Goal: Task Accomplishment & Management: Complete application form

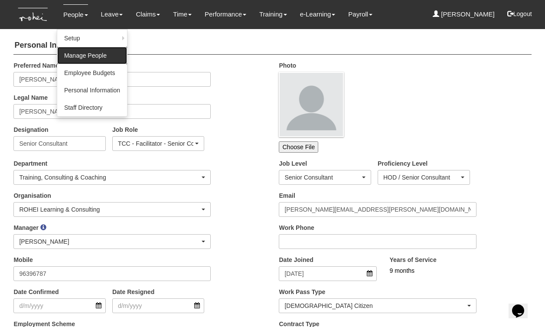
click at [81, 49] on link "Manage People" at bounding box center [92, 55] width 70 height 17
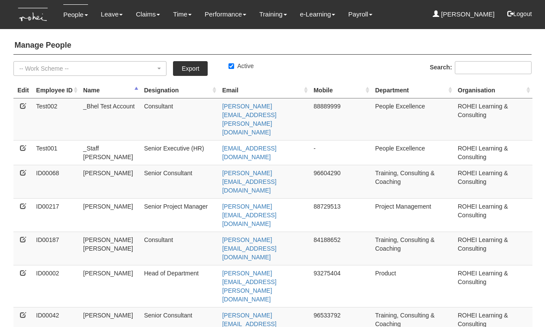
select select "50"
click at [194, 69] on link "Export" at bounding box center [190, 68] width 35 height 15
click at [522, 15] on button "Logout" at bounding box center [520, 13] width 37 height 21
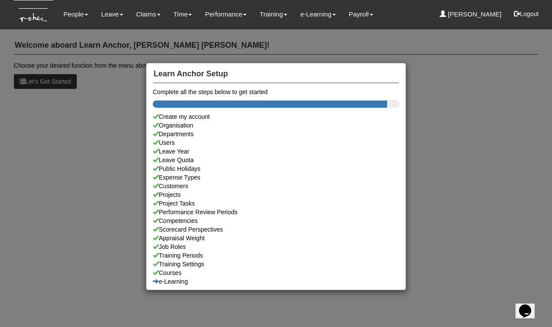
click at [136, 15] on div "Learn Anchor Setup Complete all the steps below to get started Create my accoun…" at bounding box center [276, 163] width 552 height 327
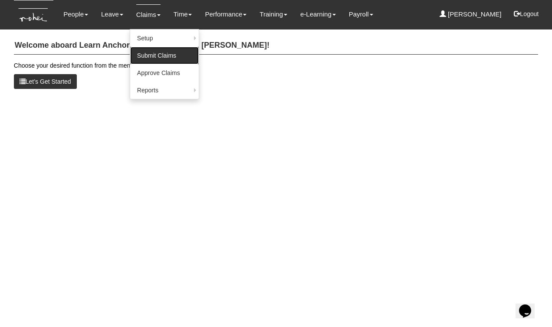
click at [146, 54] on link "Submit Claims" at bounding box center [164, 55] width 69 height 17
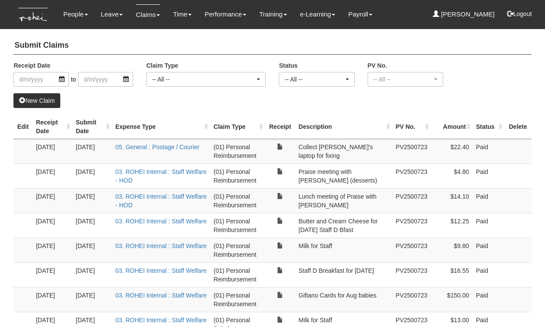
select select "50"
click at [518, 15] on button "Logout" at bounding box center [520, 13] width 37 height 21
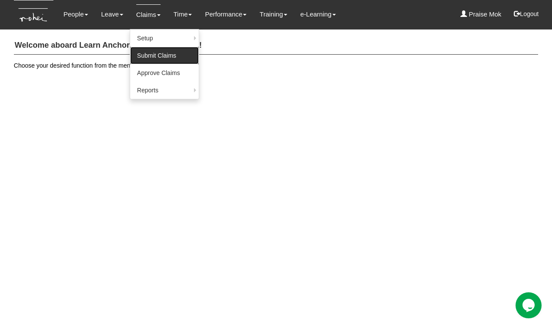
click at [153, 55] on link "Submit Claims" at bounding box center [164, 55] width 69 height 17
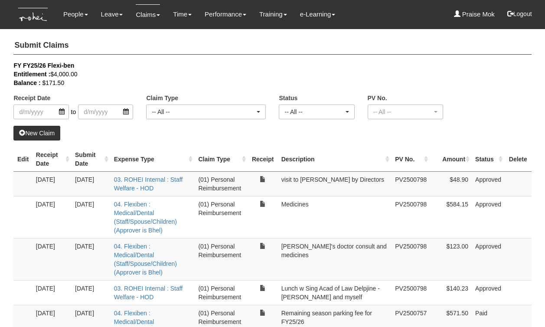
select select "50"
click at [35, 133] on link "New Claim" at bounding box center [36, 133] width 47 height 15
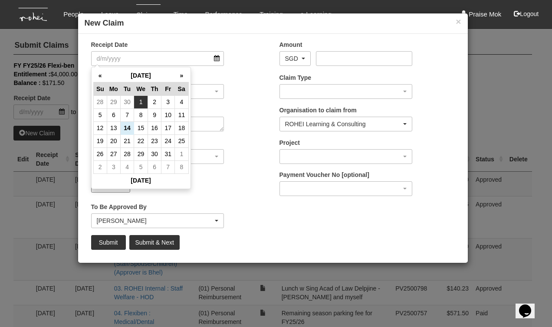
click at [142, 102] on td "1" at bounding box center [141, 101] width 14 height 13
type input "1/10/2025"
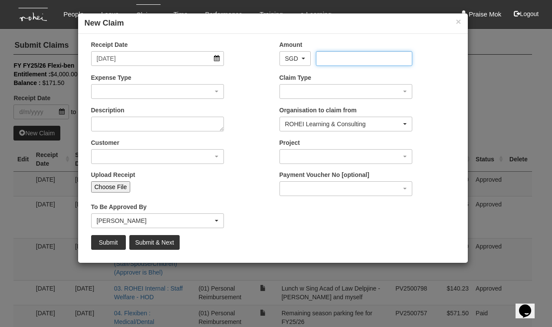
click at [330, 60] on input "Amount" at bounding box center [364, 58] width 96 height 15
click at [340, 56] on input "Amount" at bounding box center [364, 58] width 96 height 15
type input "38.85"
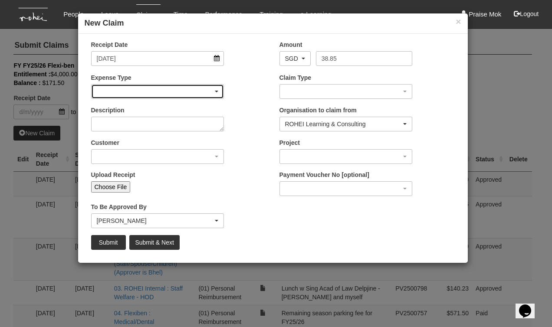
click at [114, 89] on div "button" at bounding box center [158, 92] width 132 height 14
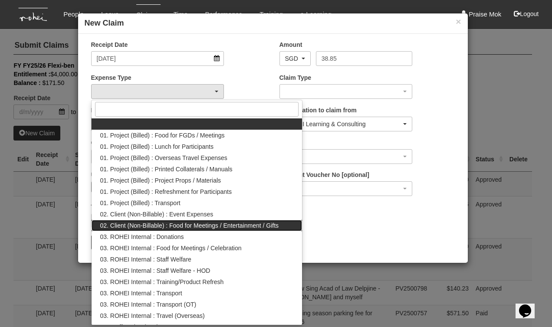
click at [188, 226] on span "02. Client (Non-Billable) : Food for Meetings / Entertainment / Gifts" at bounding box center [189, 225] width 179 height 9
select select "129"
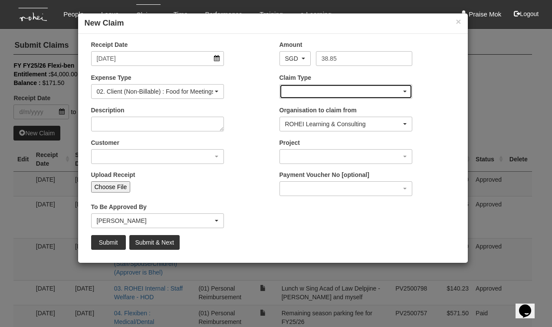
click at [288, 90] on div "button" at bounding box center [346, 92] width 132 height 14
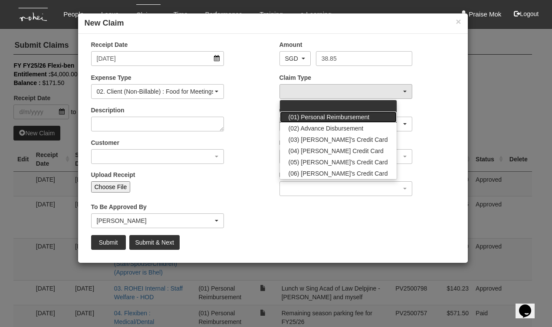
click at [301, 115] on span "(01) Personal Reimbursement" at bounding box center [329, 117] width 81 height 9
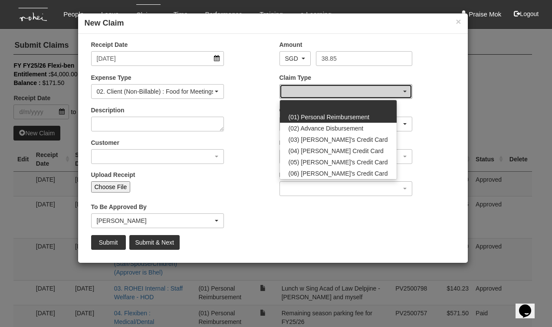
select select "14"
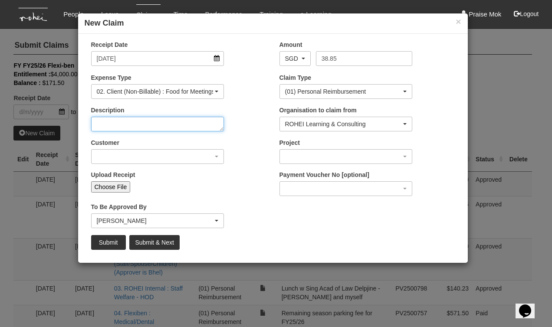
click at [111, 125] on textarea "Description" at bounding box center [157, 124] width 133 height 15
paste textarea "Lunch with Siok Bin (ex CHRO, NTU)."
type textarea "Lunch with Siok Bin (ex CHRO, NTU)"
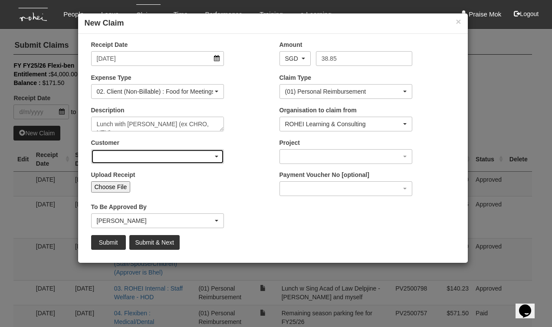
click at [150, 158] on div "button" at bounding box center [158, 157] width 132 height 14
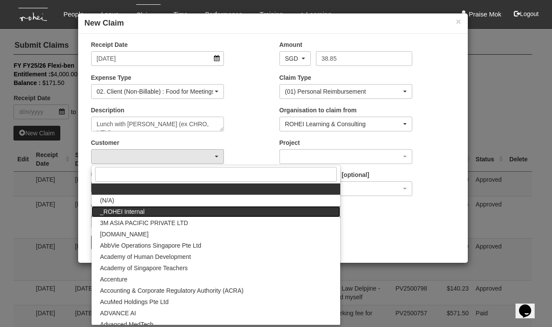
click at [139, 210] on span "_ROHEI Internal" at bounding box center [122, 211] width 45 height 9
select select "397"
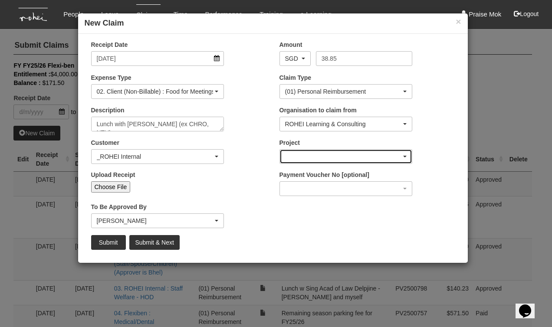
click at [296, 159] on div "button" at bounding box center [346, 157] width 132 height 14
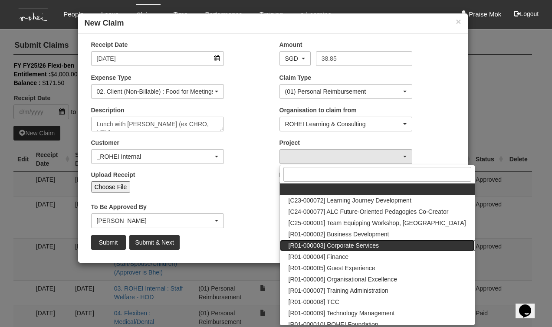
click at [349, 244] on span "[R01-000003] Corporate Services" at bounding box center [334, 245] width 91 height 9
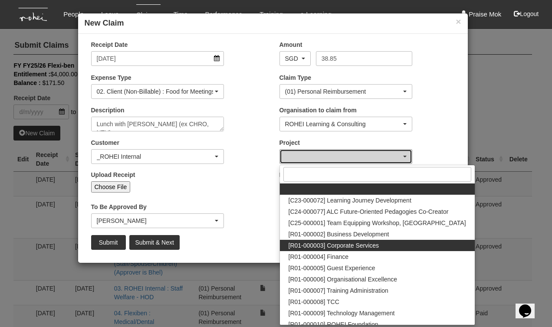
select select "1220"
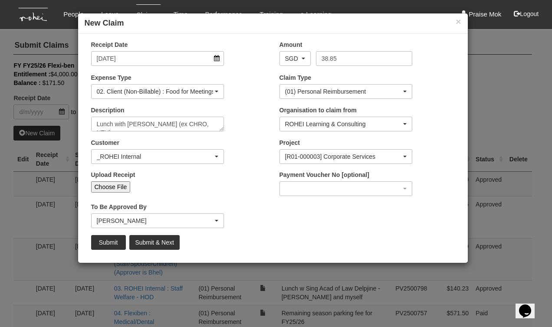
click at [227, 190] on input "Upload Receipt" at bounding box center [187, 186] width 115 height 10
type input "C:\fakepath\Praise 20250930 - Lunch with Siok Bin (ex CHRO, NTU).pdf"
type input "Choose Another File"
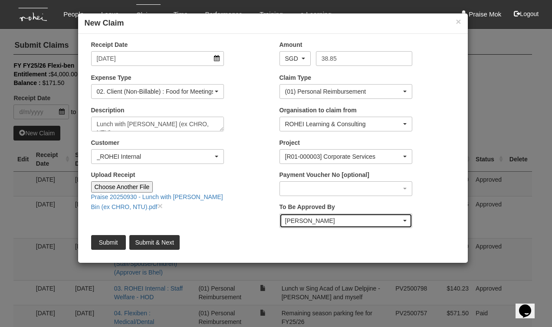
click at [325, 219] on div "[PERSON_NAME]" at bounding box center [343, 220] width 117 height 9
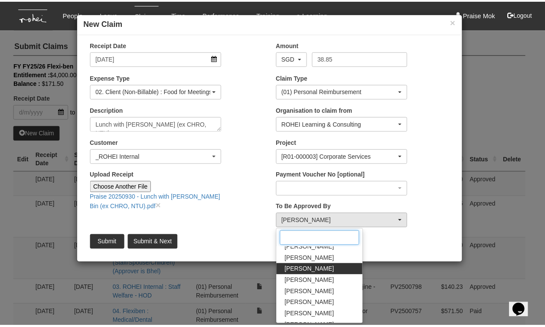
scroll to position [50, 0]
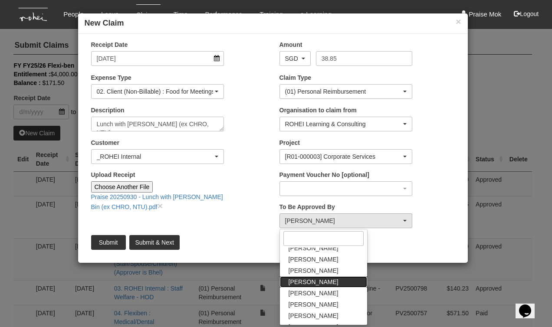
click at [320, 281] on link "[PERSON_NAME]" at bounding box center [323, 281] width 87 height 11
select select "4501bef8-d380-4b60-ac98-9fc585202088"
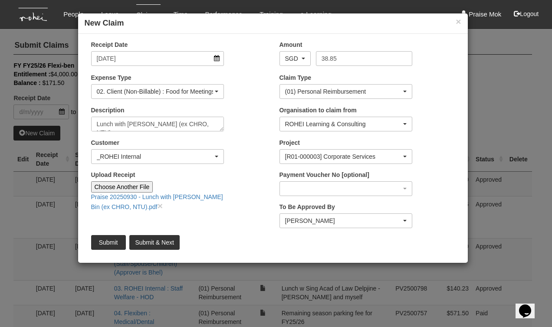
click at [239, 228] on div "Receipt Date 1/10/2025 Amount AED AFN ALL AMD ANG AOA ARS AUD AWG AZN BAM BBD B…" at bounding box center [273, 148] width 390 height 216
click at [102, 243] on input "Submit" at bounding box center [108, 242] width 35 height 15
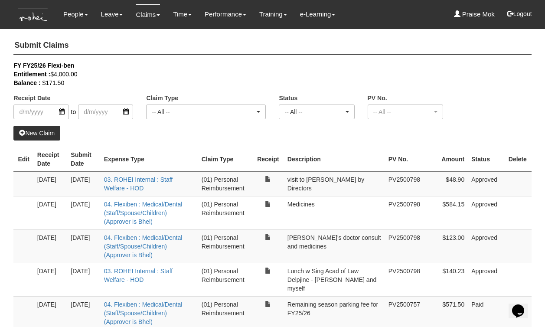
click at [183, 132] on div "New Claim" at bounding box center [272, 133] width 518 height 15
select select "50"
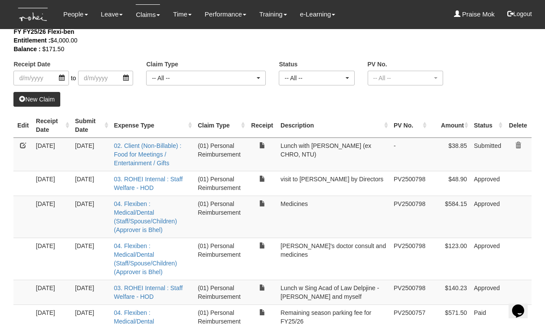
scroll to position [0, 0]
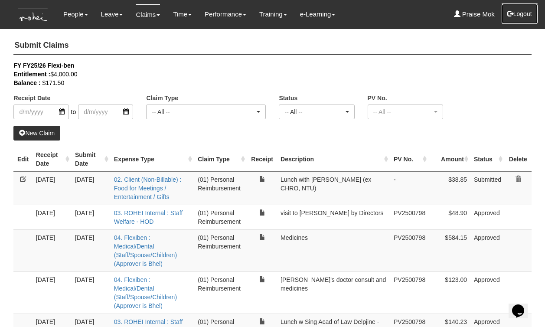
click at [519, 15] on button "Logout" at bounding box center [520, 13] width 37 height 21
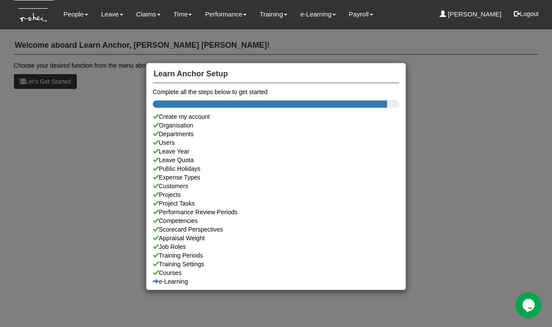
click at [106, 144] on div "Learn Anchor Setup Complete all the steps below to get started Create my accoun…" at bounding box center [276, 163] width 552 height 327
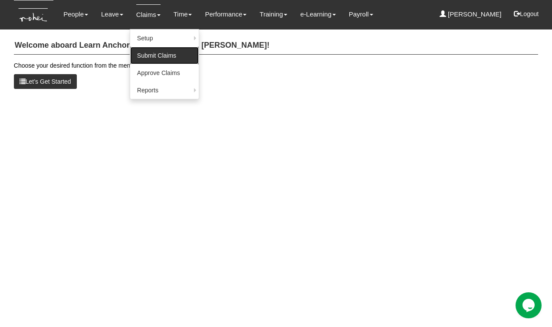
click at [161, 57] on link "Submit Claims" at bounding box center [164, 55] width 69 height 17
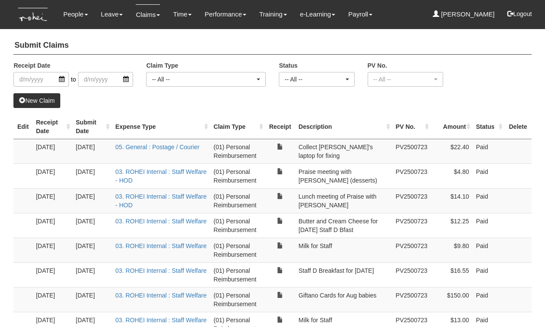
select select "50"
click at [43, 101] on link "New Claim" at bounding box center [36, 100] width 47 height 15
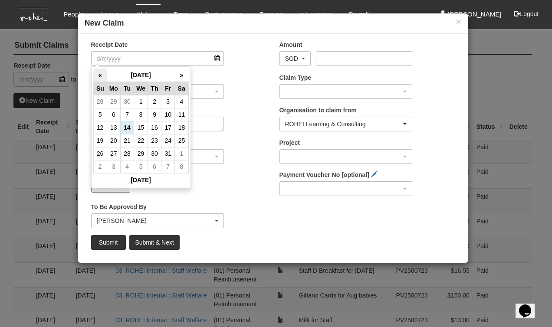
click at [99, 76] on th "«" at bounding box center [99, 75] width 13 height 13
click at [153, 127] on td "18" at bounding box center [154, 127] width 13 height 13
type input "18/9/2025"
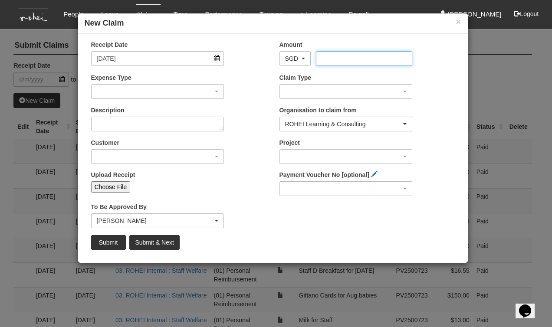
click at [331, 57] on input "Amount" at bounding box center [364, 58] width 96 height 15
type input "46.80"
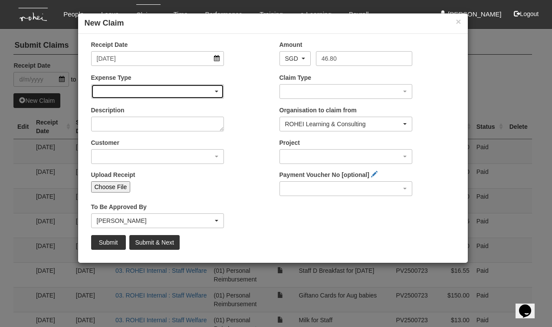
click at [120, 94] on div "button" at bounding box center [158, 92] width 132 height 14
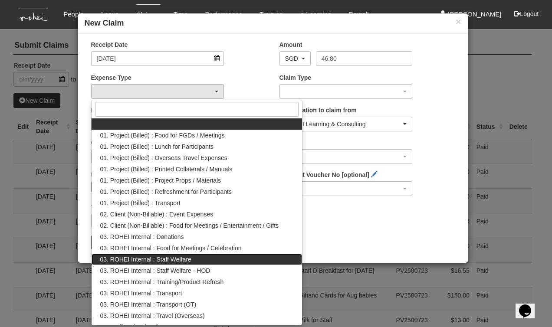
click at [207, 259] on link "03. ROHEI Internal : Staff Welfare" at bounding box center [197, 259] width 211 height 11
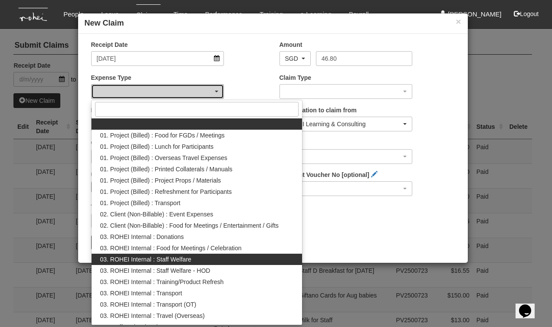
select select "210"
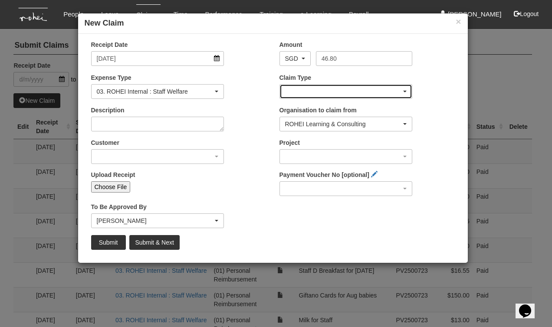
click at [292, 92] on div "button" at bounding box center [346, 92] width 132 height 14
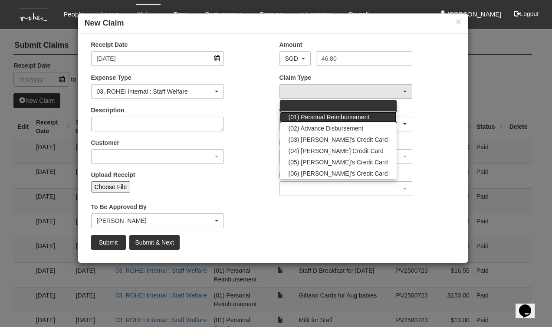
click at [308, 116] on span "(01) Personal Reimbursement" at bounding box center [329, 117] width 81 height 9
select select "14"
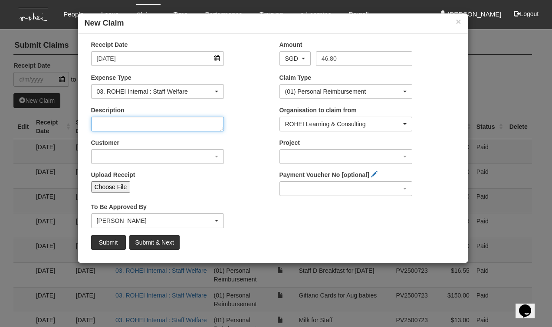
click at [115, 125] on textarea "Description" at bounding box center [157, 124] width 133 height 15
paste textarea "Cake for Sep Bday"
type textarea "Cake for Sep Bday (Staff D)"
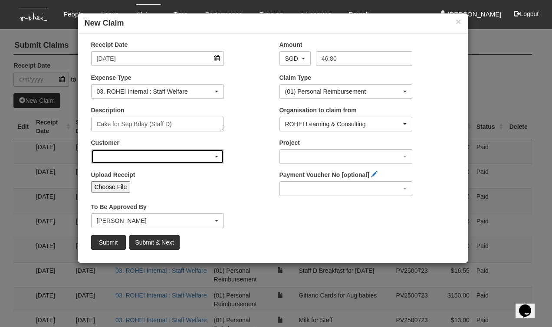
click at [115, 159] on div "button" at bounding box center [158, 157] width 132 height 14
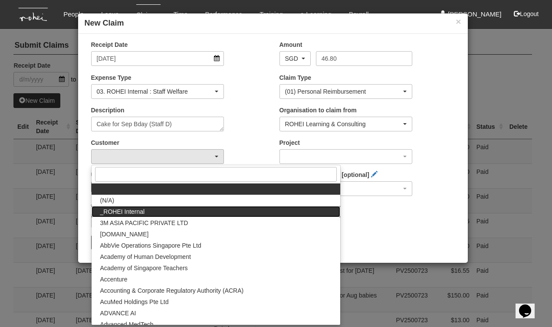
click at [121, 212] on span "_ROHEI Internal" at bounding box center [122, 211] width 45 height 9
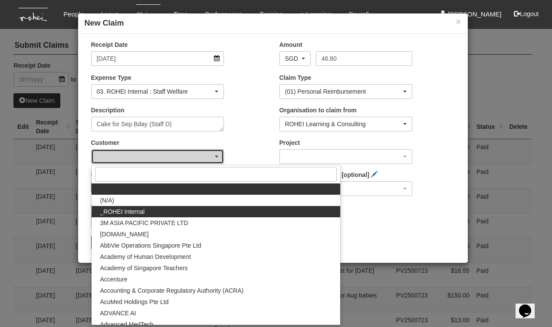
select select "397"
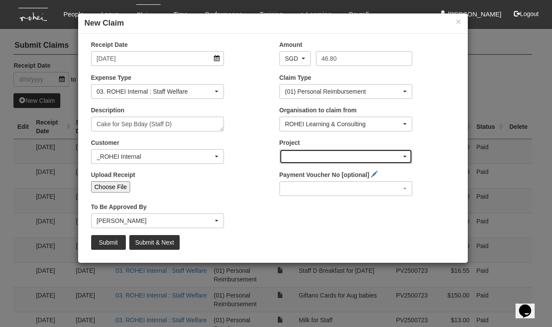
click at [292, 158] on div "button" at bounding box center [346, 157] width 132 height 14
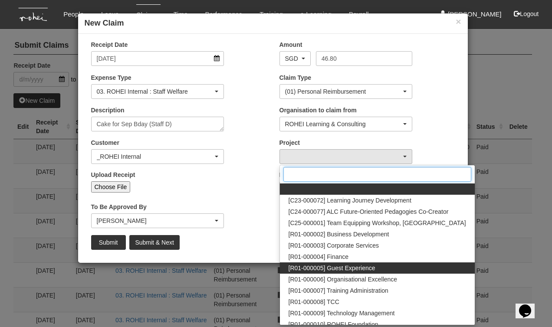
scroll to position [56, 0]
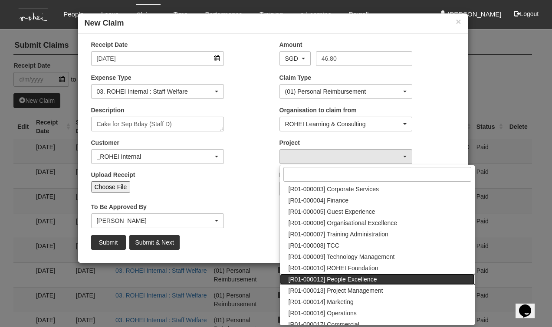
click at [344, 277] on span "[R01-000012] People Excellence" at bounding box center [333, 279] width 89 height 9
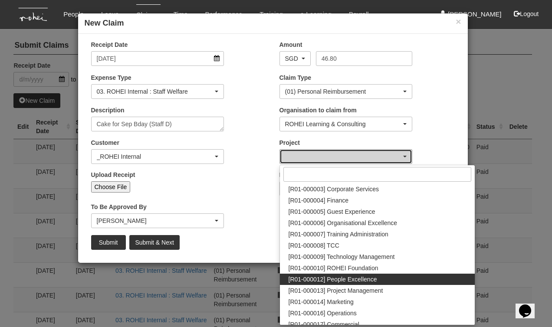
select select "1221"
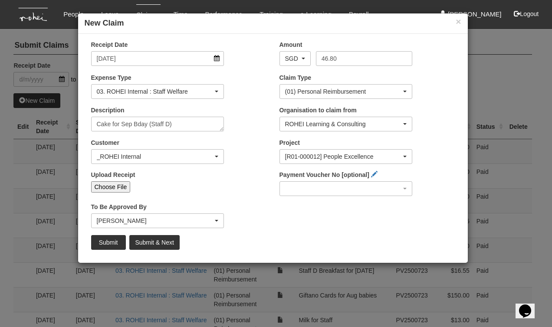
click at [111, 188] on input "Choose File" at bounding box center [110, 186] width 39 height 11
type input "C:\fakepath\Bhel - 20250918 Cake for Sep Bday.pdf"
type input "Choose Another File"
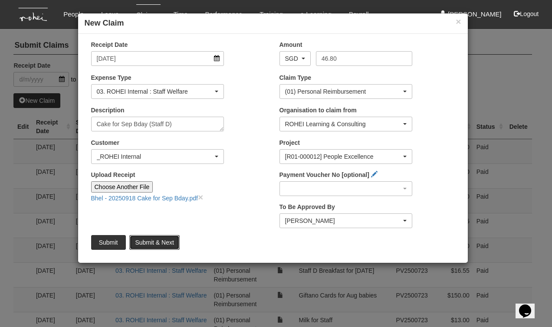
click at [152, 241] on input "Submit & Next" at bounding box center [154, 242] width 50 height 15
type input "Choose File"
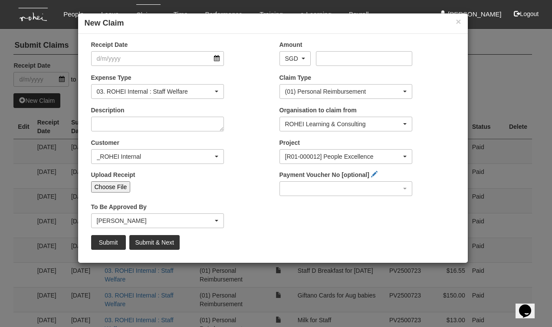
select select "50"
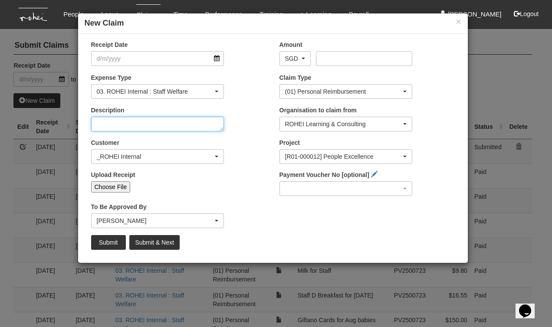
click at [122, 123] on textarea "Description" at bounding box center [157, 124] width 133 height 15
paste textarea "Send Rachel's laptop to her home"
type textarea "Send Rachel's laptop to her home"
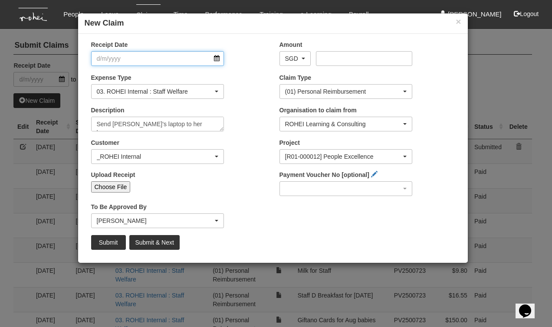
click at [214, 58] on input "Receipt Date" at bounding box center [157, 58] width 133 height 15
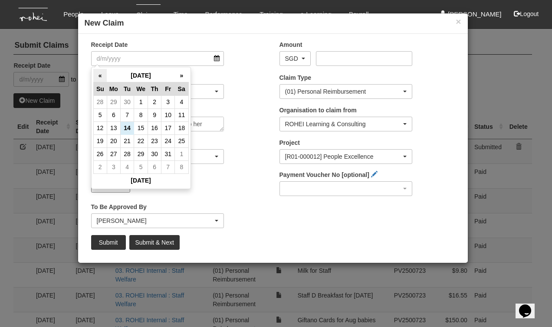
click at [97, 76] on th "«" at bounding box center [99, 75] width 13 height 13
click at [153, 128] on td "18" at bounding box center [154, 127] width 13 height 13
type input "18/9/2025"
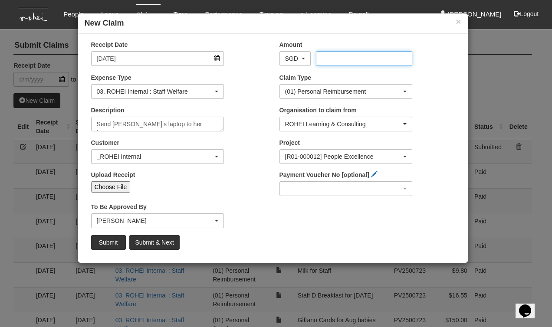
click at [330, 58] on input "Amount" at bounding box center [364, 58] width 96 height 15
type input "22.20"
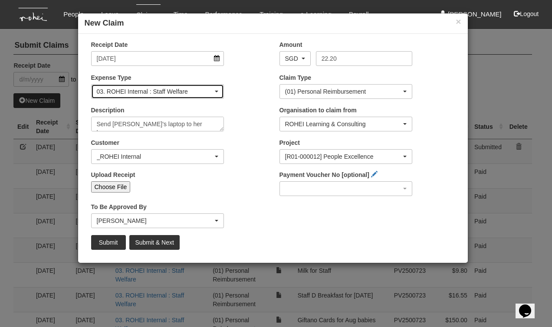
click at [180, 90] on div "03. ROHEI Internal : Staff Welfare" at bounding box center [155, 91] width 117 height 9
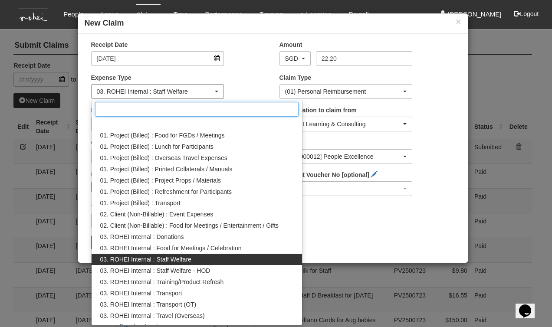
scroll to position [38, 0]
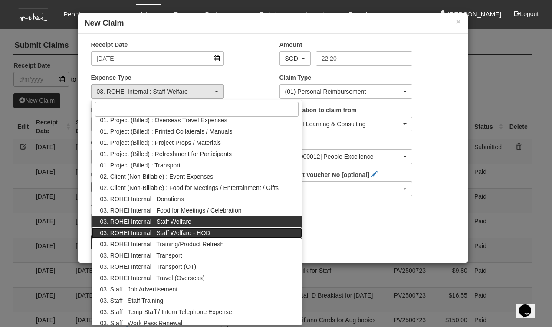
click at [183, 231] on span "03. ROHEI Internal : Staff Welfare - HOD" at bounding box center [155, 233] width 110 height 9
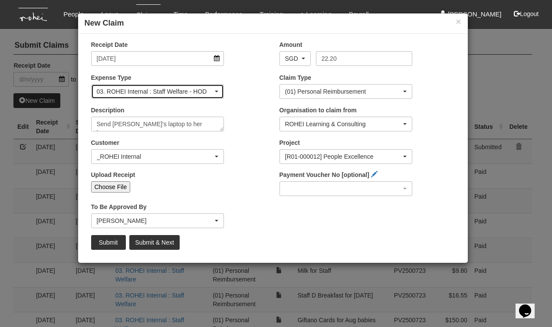
click at [179, 89] on div "03. ROHEI Internal : Staff Welfare - HOD" at bounding box center [155, 91] width 117 height 9
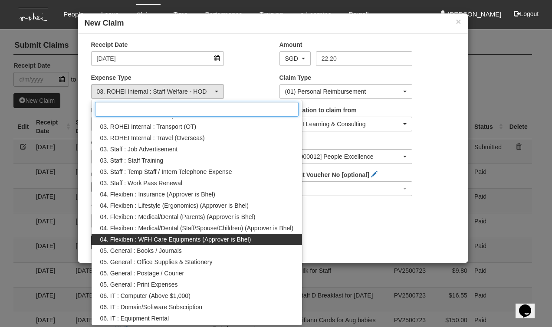
scroll to position [189, 0]
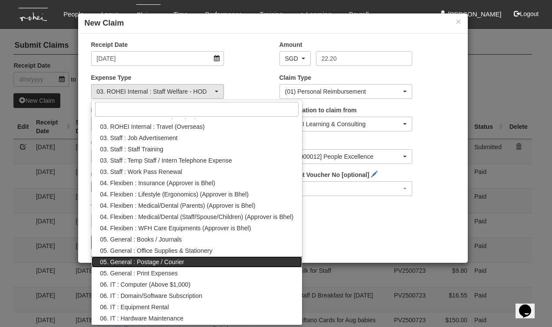
click at [187, 263] on link "05. General : Postage / Courier" at bounding box center [197, 261] width 211 height 11
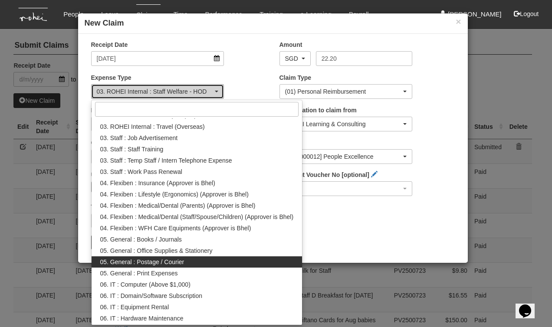
select select "128"
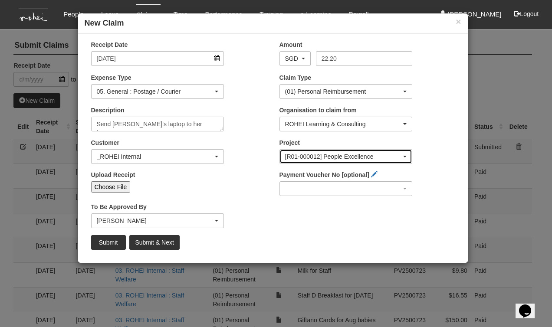
click at [298, 157] on div "[R01-000012] People Excellence" at bounding box center [343, 156] width 117 height 9
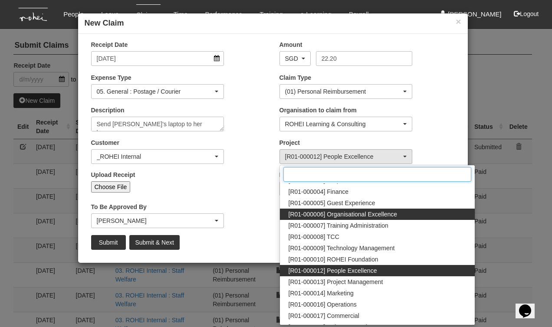
scroll to position [54, 0]
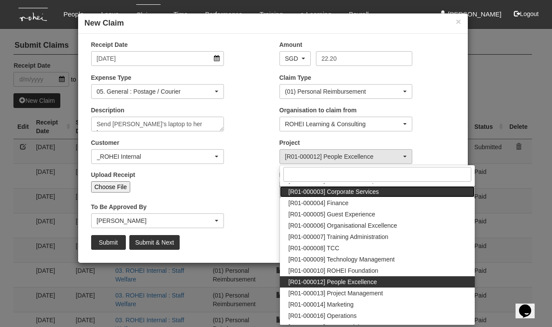
click at [359, 192] on span "[R01-000003] Corporate Services" at bounding box center [334, 191] width 91 height 9
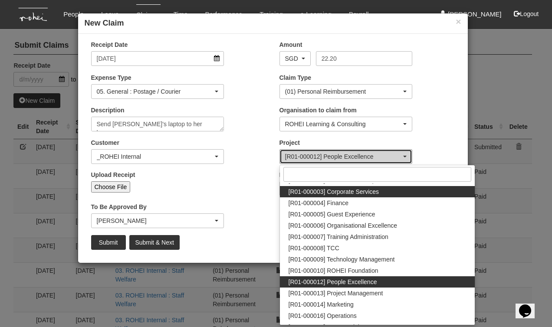
select select "1220"
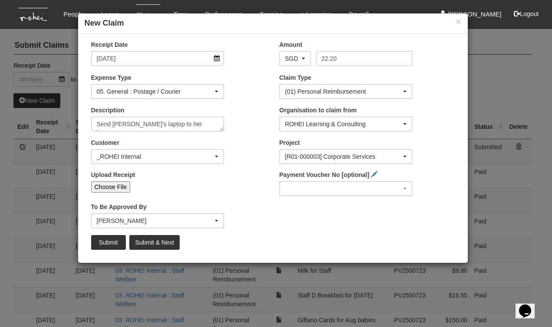
click at [247, 151] on div "Customer (N/A) _ROHEI Internal 3M ASIA PACIFIC PRIVATE LTD 58.com AbbVie Operat…" at bounding box center [179, 154] width 188 height 32
click at [100, 187] on input "Choose File" at bounding box center [110, 186] width 39 height 11
type input "C:\fakepath\Bhel - 20250918 Send Rachel's laptop to her home.pdf"
type input "Choose Another File"
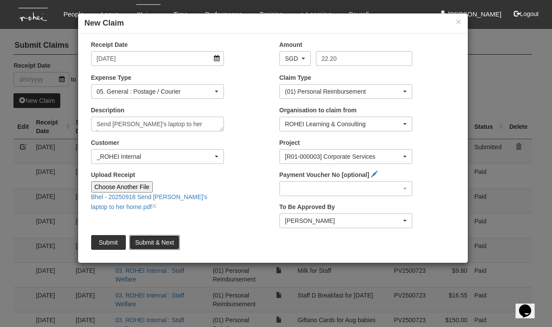
click at [143, 243] on input "Submit & Next" at bounding box center [154, 242] width 50 height 15
type input "Choose File"
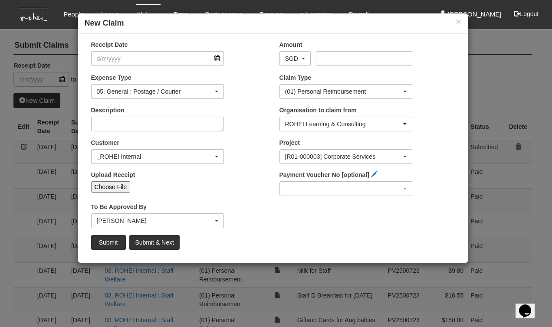
select select "50"
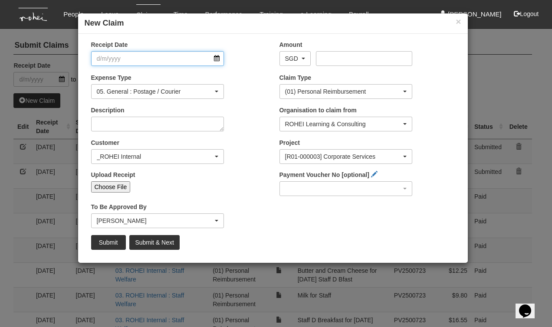
click at [216, 58] on input "Receipt Date" at bounding box center [157, 58] width 133 height 15
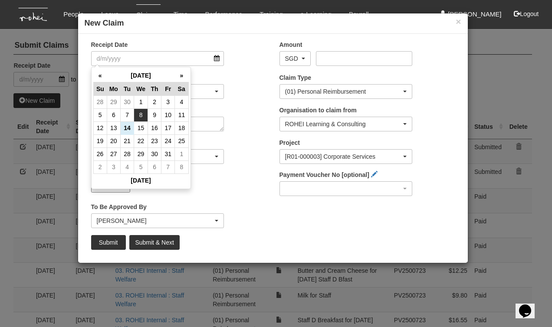
click at [140, 114] on td "8" at bounding box center [141, 114] width 14 height 13
type input "8/10/2025"
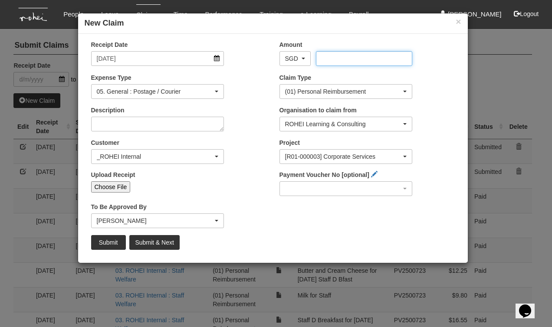
click at [336, 57] on input "Amount" at bounding box center [364, 58] width 96 height 15
type input "45.80"
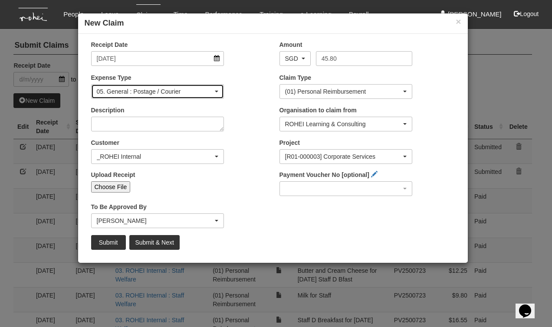
click at [210, 92] on div "05. General : Postage / Courier" at bounding box center [155, 91] width 117 height 9
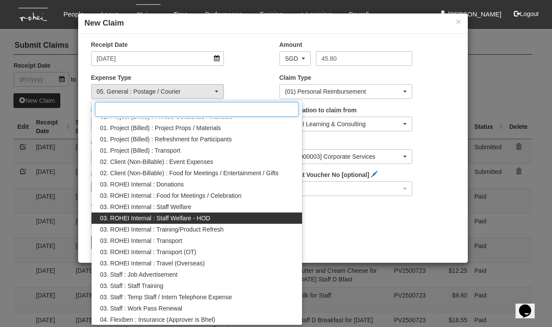
scroll to position [0, 0]
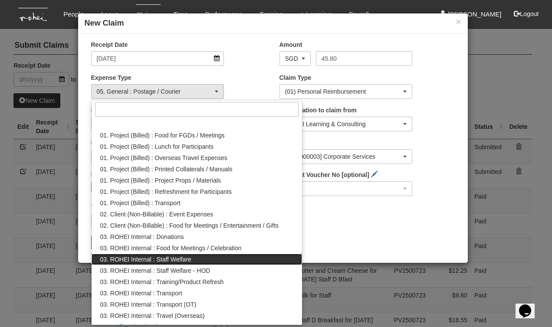
click at [194, 260] on link "03. ROHEI Internal : Staff Welfare" at bounding box center [197, 259] width 211 height 11
select select "210"
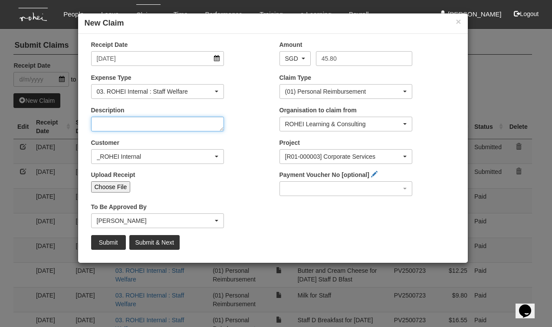
click at [147, 122] on textarea "Description" at bounding box center [157, 124] width 133 height 15
paste textarea "Cake for Staff Comm"
type textarea "Cake for Staff Comm"
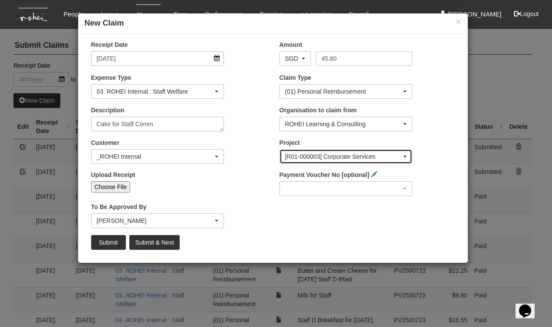
click at [305, 157] on div "[R01-000003] Corporate Services" at bounding box center [343, 156] width 117 height 9
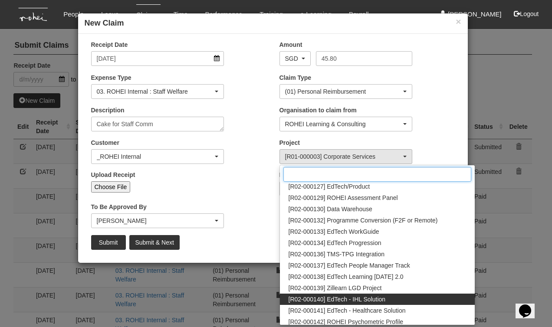
scroll to position [388, 0]
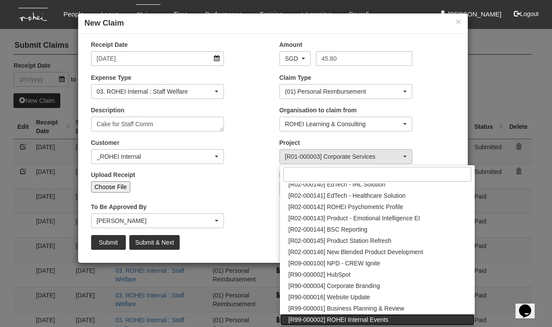
click at [359, 318] on span "[R99-000002] ROHEI Internal Events" at bounding box center [339, 319] width 100 height 9
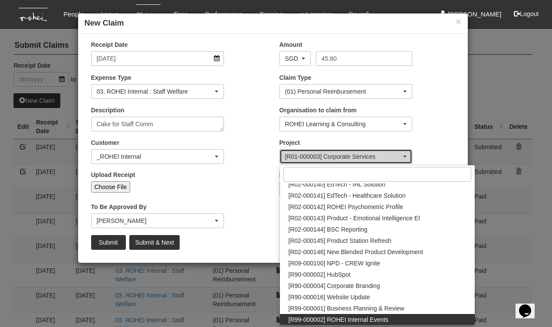
select select "1548"
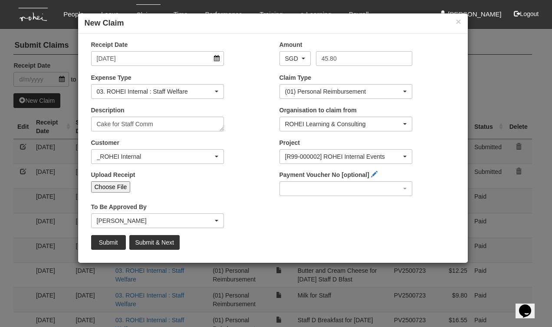
click at [109, 187] on input "Choose File" at bounding box center [110, 186] width 39 height 11
type input "C:\fakepath\Bhel - 20251008 Cake for Staff Comm.jpg"
type input "Choose Another File"
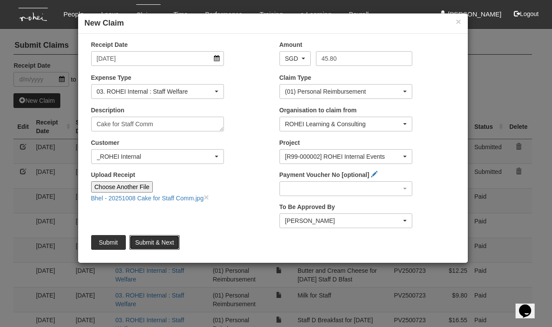
click at [163, 244] on input "Submit & Next" at bounding box center [154, 242] width 50 height 15
type input "Choose File"
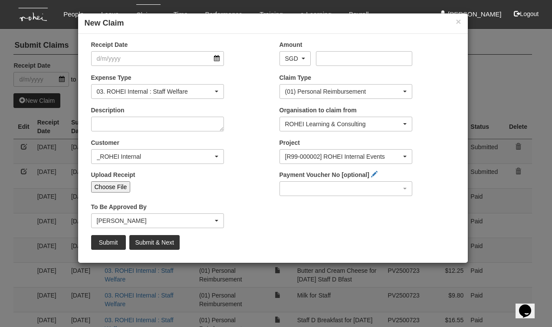
select select "50"
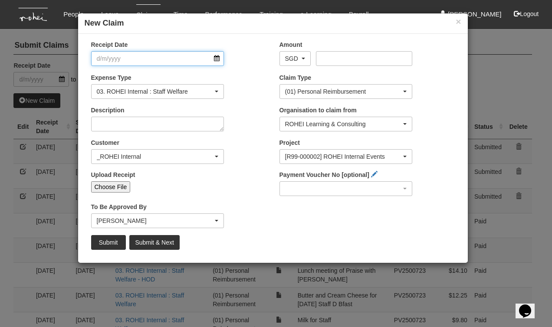
click at [216, 57] on input "Receipt Date" at bounding box center [157, 58] width 133 height 15
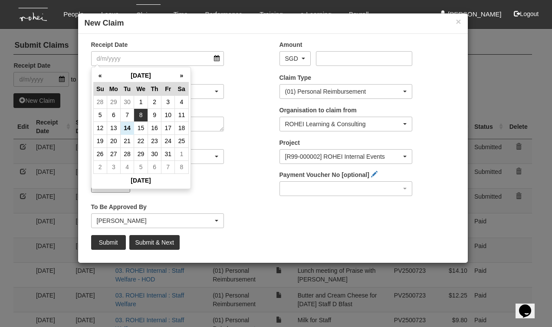
click at [141, 116] on td "8" at bounding box center [141, 114] width 14 height 13
type input "8/10/2025"
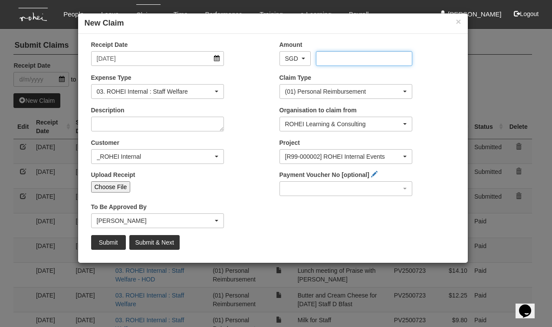
click at [334, 57] on input "Amount" at bounding box center [364, 58] width 96 height 15
type input "110.70"
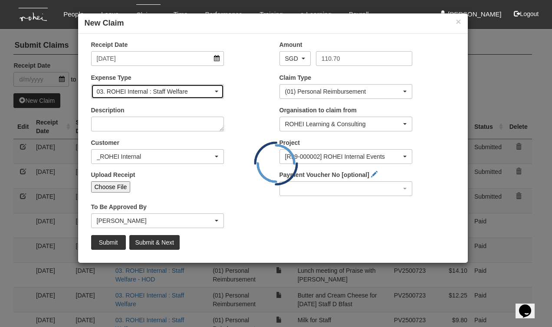
click at [161, 91] on div "03. ROHEI Internal : Staff Welfare" at bounding box center [155, 91] width 117 height 9
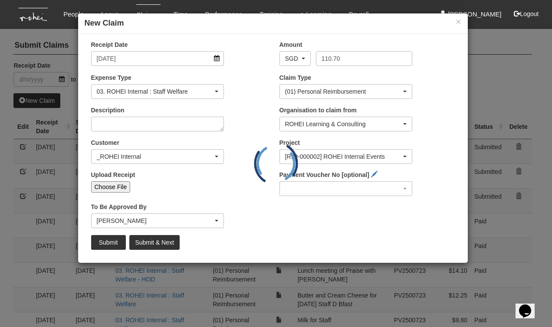
scroll to position [38, 0]
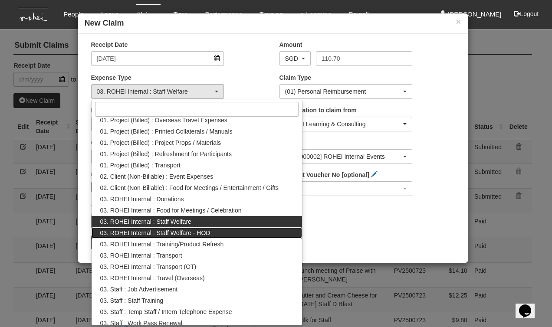
click at [181, 231] on span "03. ROHEI Internal : Staff Welfare - HOD" at bounding box center [155, 233] width 110 height 9
select select "236"
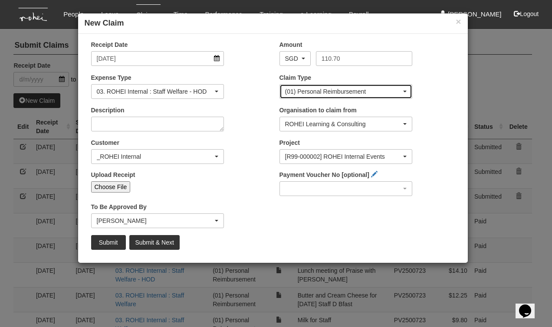
click at [301, 90] on div "(01) Personal Reimbursement" at bounding box center [343, 91] width 117 height 9
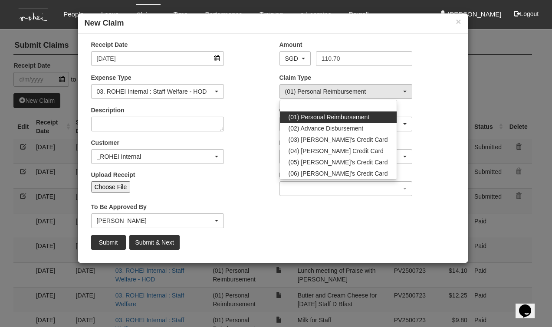
click at [307, 116] on span "(01) Personal Reimbursement" at bounding box center [329, 117] width 81 height 9
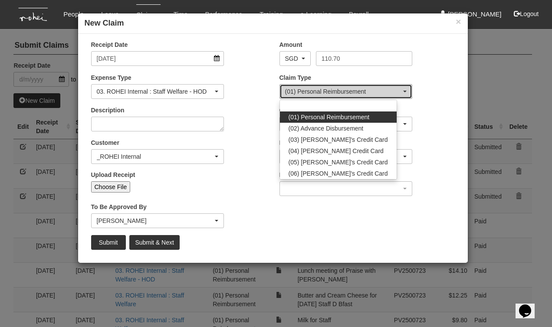
select select "14"
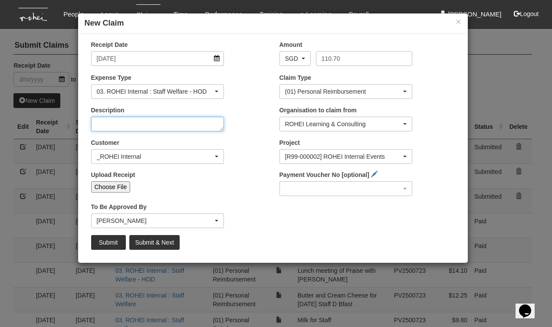
click at [100, 126] on textarea "Description" at bounding box center [157, 124] width 133 height 15
paste textarea "DIr & HOD lunch (Rachel's bday"
type textarea "DIr & HOD lunch (Rachel's bday)"
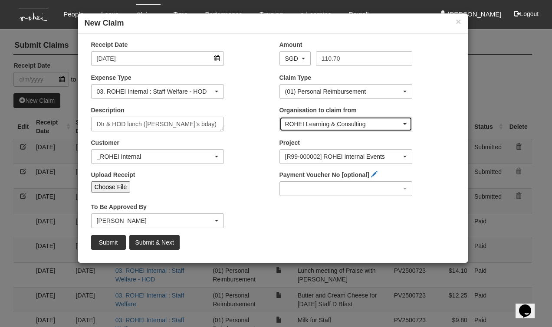
click at [304, 121] on div "ROHEI Learning & Consulting" at bounding box center [343, 124] width 117 height 9
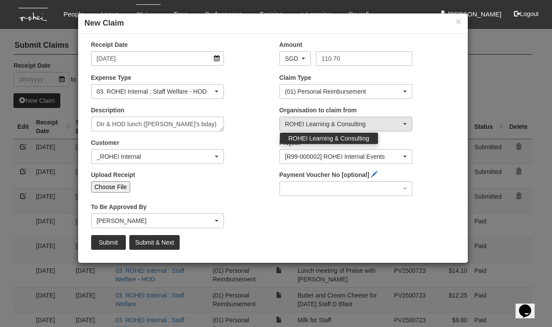
click at [253, 135] on div "Description DIr & HOD lunch (Rachel's bday)" at bounding box center [179, 122] width 188 height 32
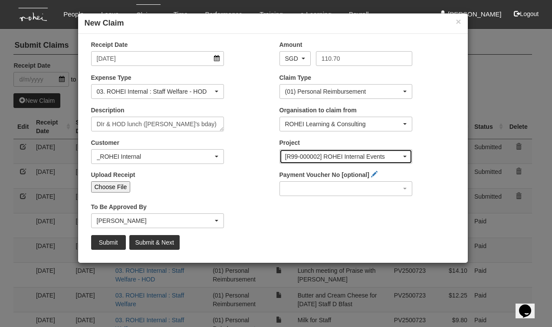
click at [321, 154] on div "[R99-000002] ROHEI Internal Events" at bounding box center [343, 156] width 117 height 9
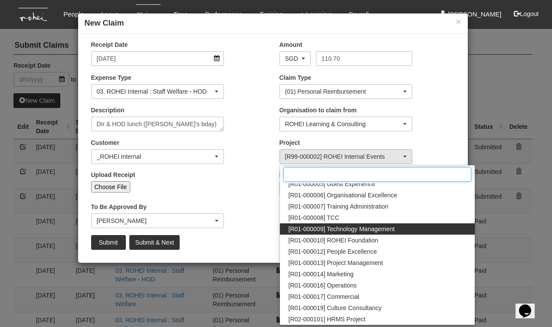
scroll to position [0, 0]
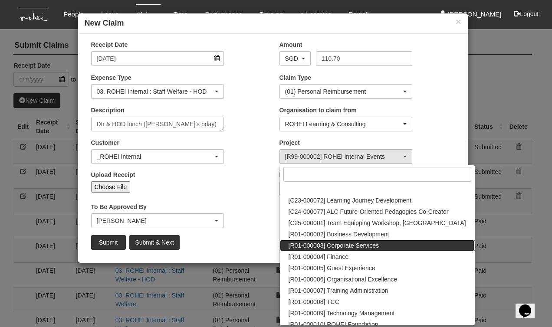
click at [333, 245] on span "[R01-000003] Corporate Services" at bounding box center [334, 245] width 91 height 9
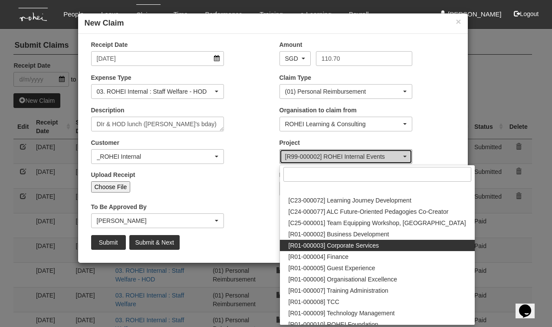
select select "1220"
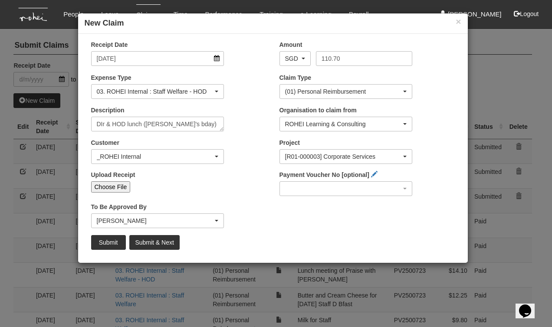
click at [112, 187] on input "Choose File" at bounding box center [110, 186] width 39 height 11
type input "C:\fakepath\Bhel - 20251008 DIr & HOD lunch (Rachel's bday).jpg"
type input "Choose Another File"
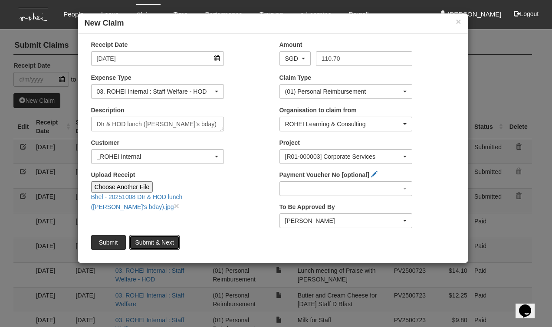
click at [157, 245] on input "Submit & Next" at bounding box center [154, 242] width 50 height 15
type input "Choose File"
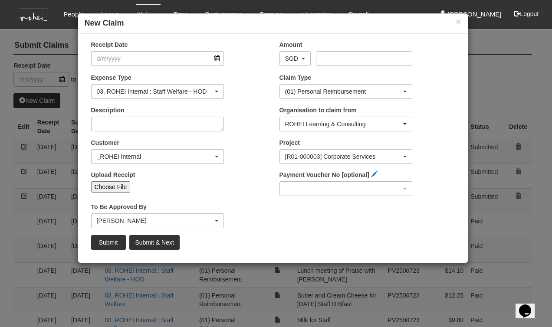
select select "50"
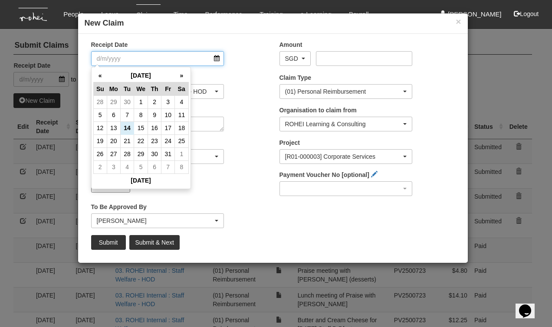
click at [216, 57] on input "Receipt Date" at bounding box center [157, 58] width 133 height 15
click at [145, 116] on td "8" at bounding box center [141, 114] width 14 height 13
type input "8/10/2025"
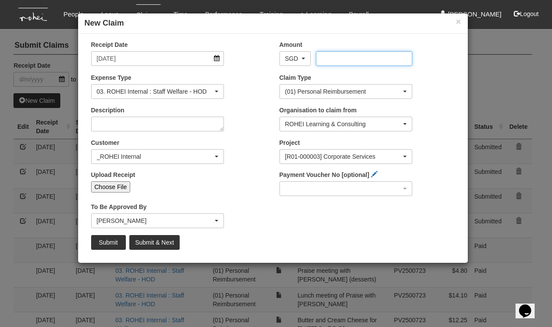
click at [358, 56] on input "Amount" at bounding box center [364, 58] width 96 height 15
type input "22.20"
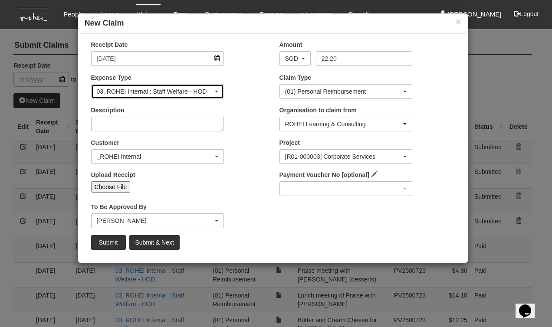
click at [198, 95] on div "03. ROHEI Internal : Staff Welfare - HOD" at bounding box center [155, 91] width 117 height 9
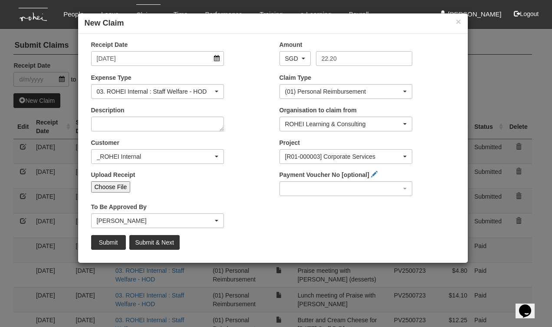
scroll to position [49, 0]
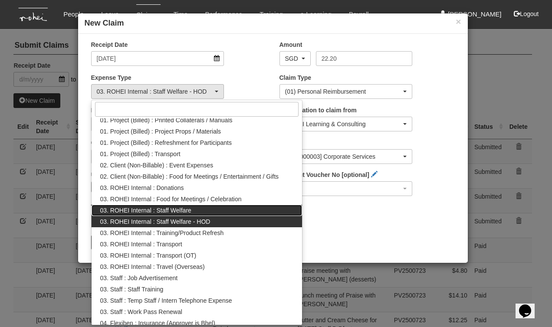
click at [200, 211] on link "03. ROHEI Internal : Staff Welfare" at bounding box center [197, 210] width 211 height 11
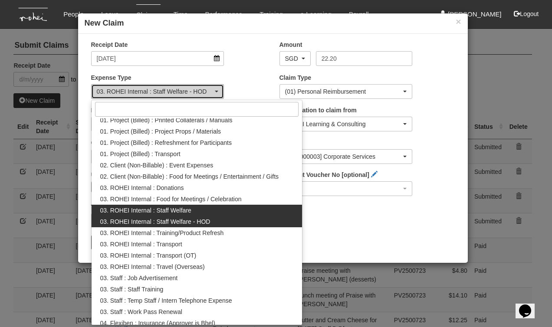
select select "210"
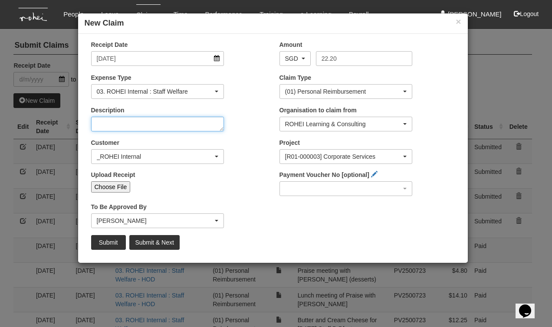
click at [118, 123] on textarea "Description" at bounding box center [157, 124] width 133 height 15
paste textarea "Milk and Spread for Pantry"
type textarea "Milk and Spread for Pantry"
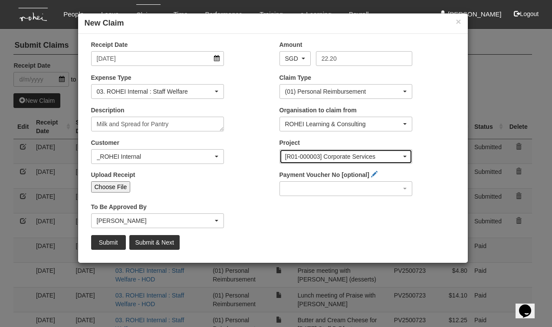
click at [311, 155] on div "[R01-000003] Corporate Services" at bounding box center [343, 156] width 117 height 9
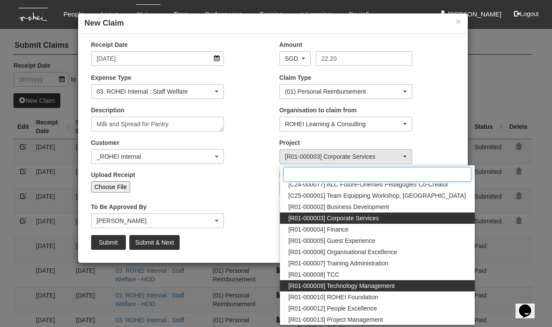
scroll to position [52, 0]
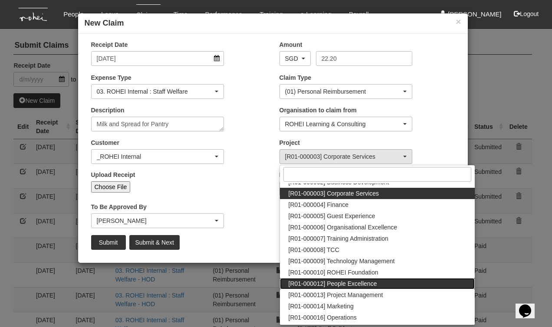
click at [356, 285] on span "[R01-000012] People Excellence" at bounding box center [333, 283] width 89 height 9
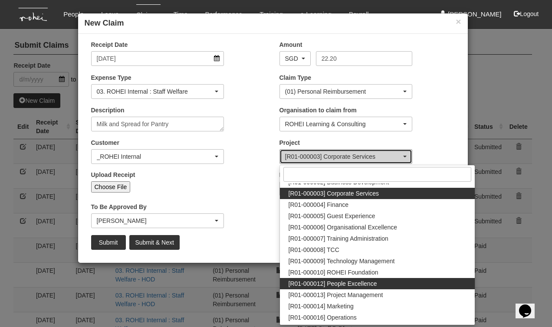
select select "1221"
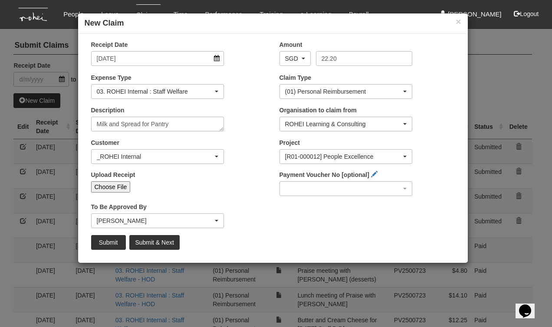
click at [253, 189] on div "Upload Receipt Choose File" at bounding box center [179, 184] width 188 height 29
click at [118, 185] on input "Choose File" at bounding box center [110, 186] width 39 height 11
type input "C:\fakepath\Bhel - 20251008 Milk and Spread for Pantry.jpg"
type input "Choose Another File"
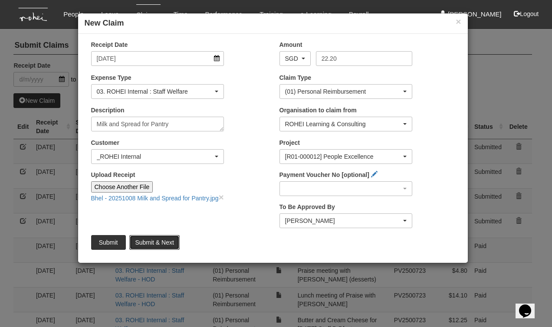
click at [154, 245] on input "Submit & Next" at bounding box center [154, 242] width 50 height 15
type input "Choose File"
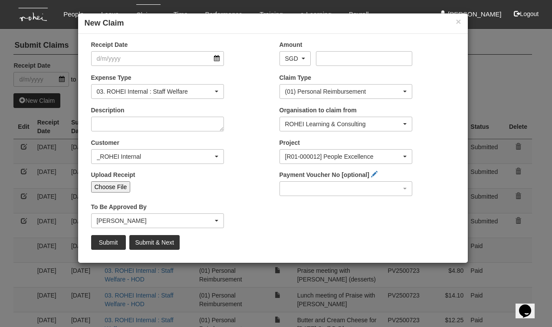
select select "50"
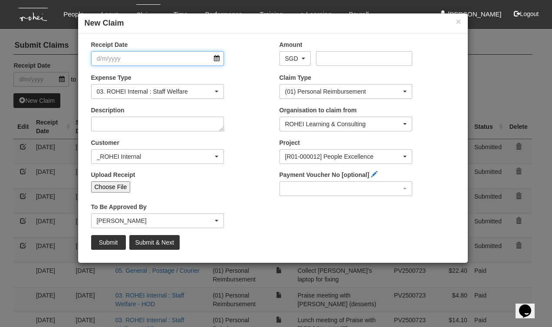
click at [217, 58] on input "Receipt Date" at bounding box center [157, 58] width 133 height 15
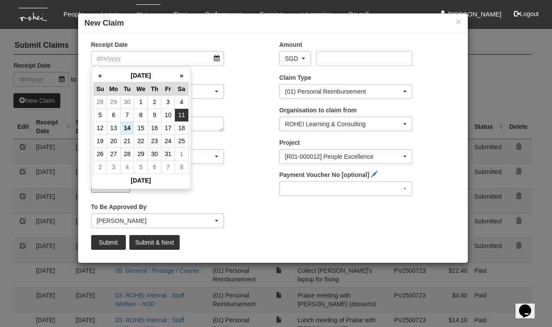
click at [180, 115] on td "11" at bounding box center [181, 114] width 13 height 13
type input "11/10/2025"
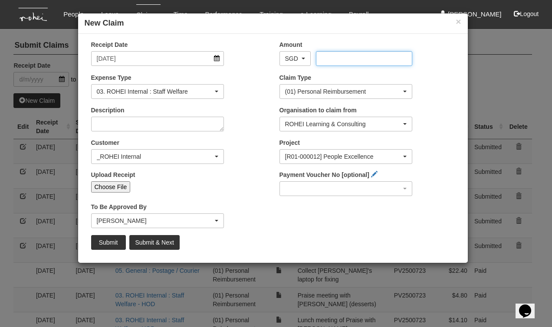
click at [339, 60] on input "Amount" at bounding box center [364, 58] width 96 height 15
type input "34.50"
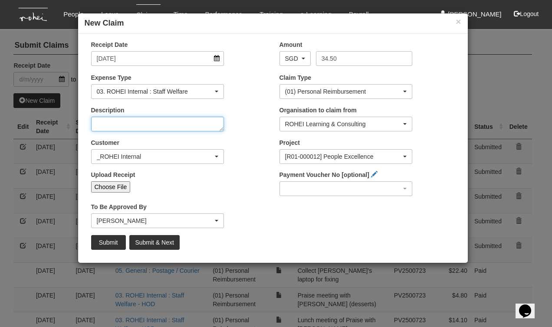
click at [123, 126] on textarea "Description" at bounding box center [157, 124] width 133 height 15
paste textarea "Bread for Staff Comm"
click at [112, 125] on textarea "Bread for Staff Comm" at bounding box center [157, 124] width 133 height 15
type textarea "Bread and Spread for Staff Comm"
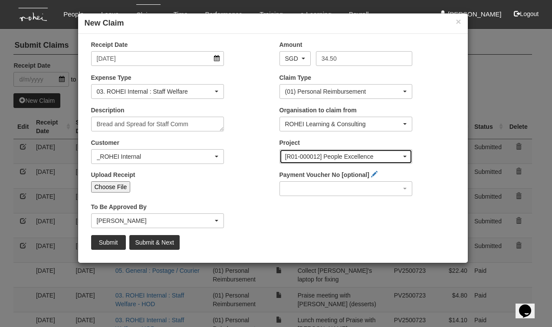
click at [319, 157] on div "[R01-000012] People Excellence" at bounding box center [343, 156] width 117 height 9
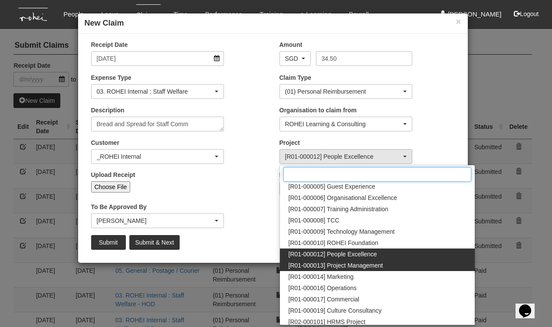
scroll to position [388, 0]
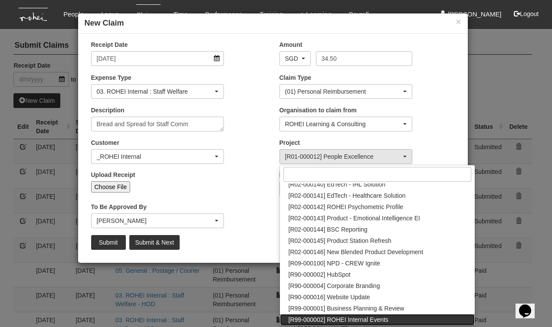
click at [335, 320] on span "[R99-000002] ROHEI Internal Events" at bounding box center [339, 319] width 100 height 9
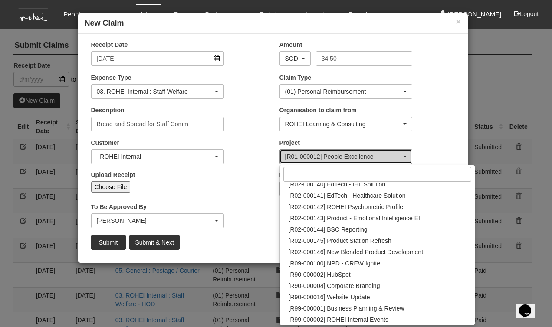
select select "1548"
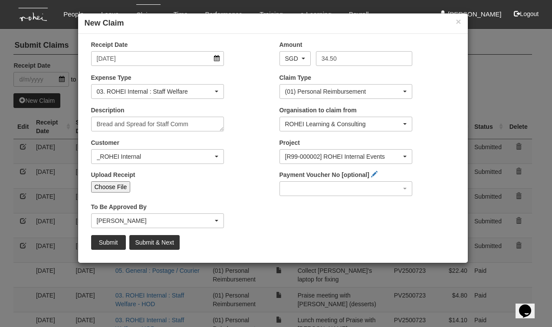
click at [255, 178] on div "Upload Receipt Choose File" at bounding box center [179, 184] width 188 height 29
click at [106, 185] on input "Choose File" at bounding box center [110, 186] width 39 height 11
type input "C:\fakepath\Bhel - 20251011 Bread for Staff Comm.jpg"
type input "Choose Another File"
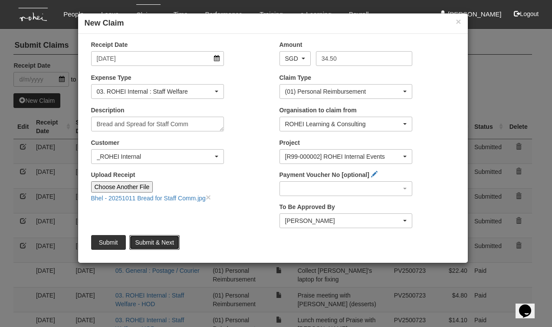
click at [147, 243] on input "Submit & Next" at bounding box center [154, 242] width 50 height 15
type input "Choose File"
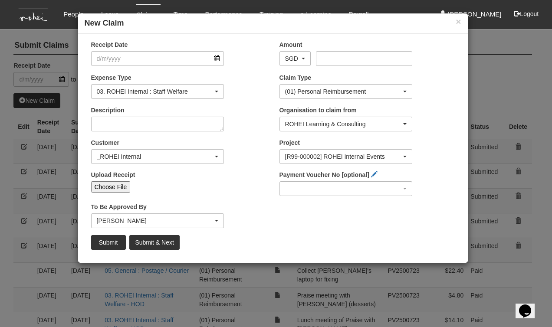
select select "50"
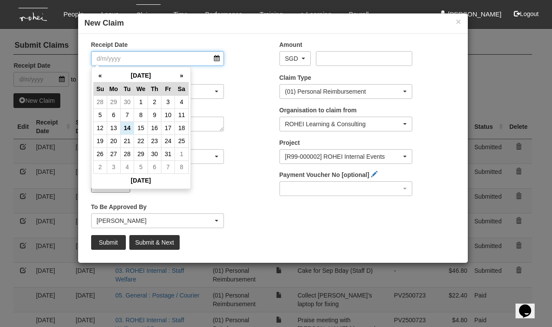
click at [216, 59] on input "Receipt Date" at bounding box center [157, 58] width 133 height 15
click at [98, 74] on th "«" at bounding box center [99, 75] width 13 height 13
click at [141, 138] on td "24" at bounding box center [141, 140] width 14 height 13
type input "24/9/2025"
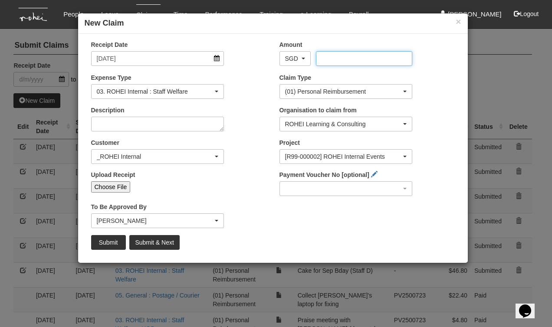
click at [331, 56] on input "Amount" at bounding box center [364, 58] width 96 height 15
type input "300.00"
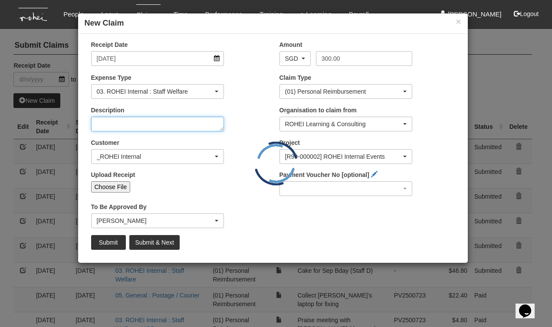
click at [116, 125] on textarea "Description" at bounding box center [157, 124] width 133 height 15
paste textarea "Giftano - September babies (6 staff)"
type textarea "Giftano - September babies (6 staff)"
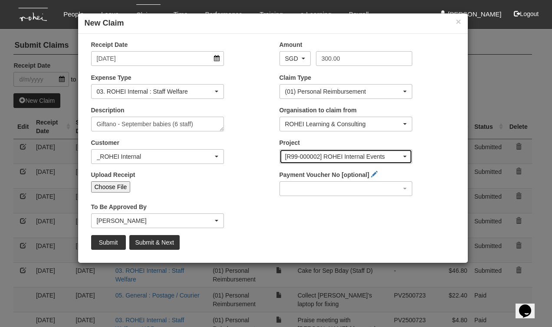
click at [337, 155] on div "[R99-000002] ROHEI Internal Events" at bounding box center [343, 156] width 117 height 9
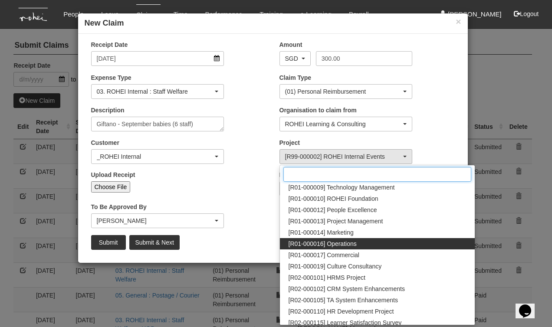
scroll to position [83, 0]
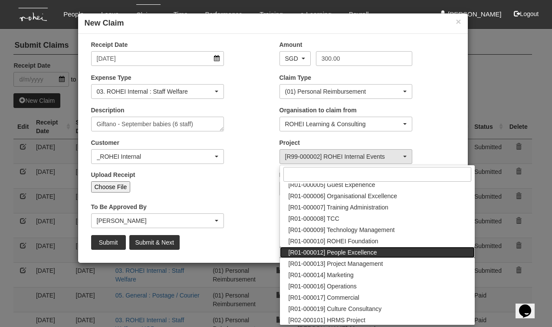
click at [359, 255] on span "[R01-000012] People Excellence" at bounding box center [333, 252] width 89 height 9
select select "1221"
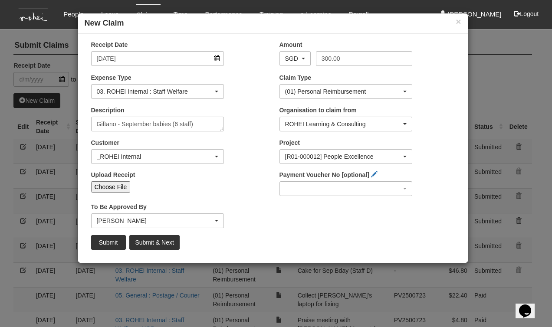
click at [256, 167] on div "Customer (N/A) _ROHEI Internal 3M ASIA PACIFIC PRIVATE LTD 58.com AbbVie Operat…" at bounding box center [179, 154] width 188 height 32
click at [109, 186] on input "Choose File" at bounding box center [110, 186] width 39 height 11
type input "C:\fakepath\Bhel 20250924 Giftano - September babies (6 staff).pdf"
type input "Choose Another File"
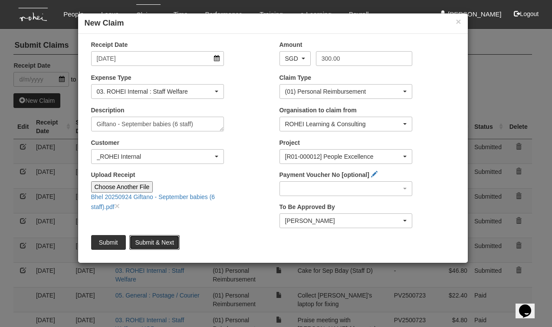
click at [144, 243] on input "Submit & Next" at bounding box center [154, 242] width 50 height 15
type input "Choose File"
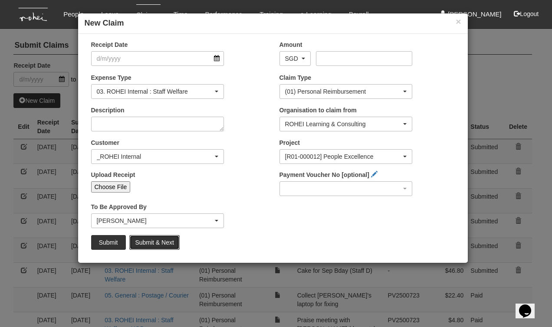
select select "50"
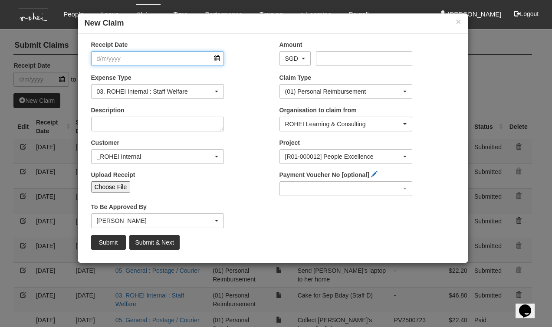
click at [218, 58] on input "Receipt Date" at bounding box center [157, 58] width 133 height 15
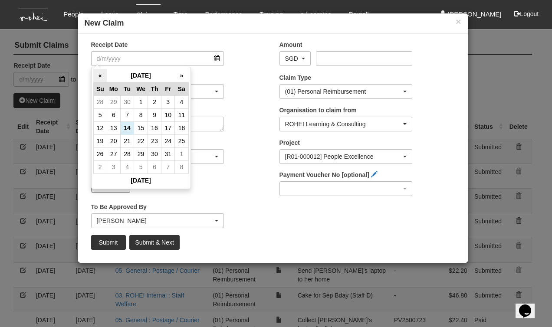
click at [98, 75] on th "«" at bounding box center [99, 75] width 13 height 13
click at [154, 143] on td "25" at bounding box center [154, 140] width 13 height 13
type input "25/9/2025"
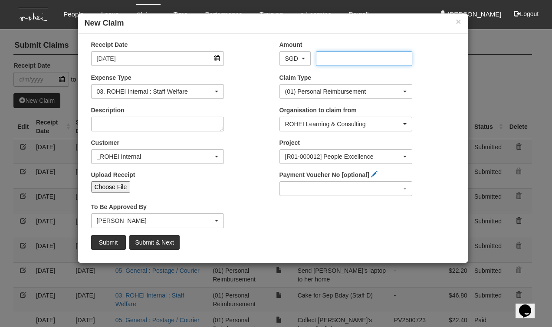
click at [322, 53] on input "Amount" at bounding box center [364, 58] width 96 height 15
type input "38.00"
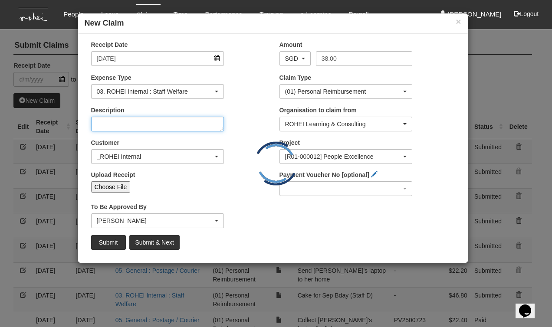
click at [111, 123] on textarea "Description" at bounding box center [157, 124] width 133 height 15
paste textarea "Giftano - September babies (6 staff)"
type textarea "Giftano - September babies (6 staff)"
click at [97, 124] on textarea "Giftano - September babies (6 staff)" at bounding box center [157, 124] width 133 height 15
paste textarea "Praise meeting with Jael Chng with Dan, Joel and Czar"
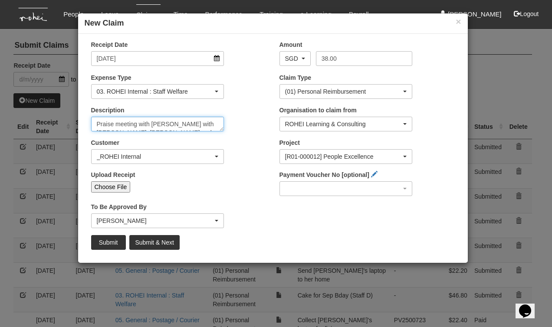
scroll to position [5, 0]
type textarea "Praise meeting with Jael Chng with Dan, Joel and Czar"
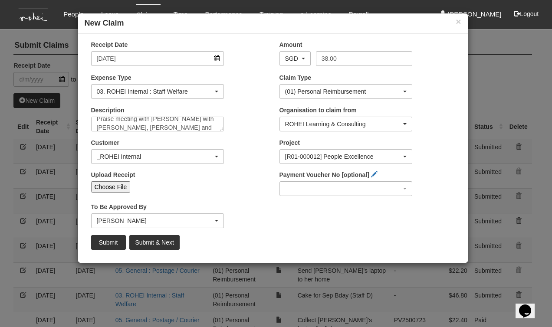
click at [111, 187] on input "Choose File" at bounding box center [110, 186] width 39 height 11
type input "C:\fakepath\Bhel 20250925 - Praise meeting with Jael Chng with Dan, Joel and Cz…"
type input "Choose Another File"
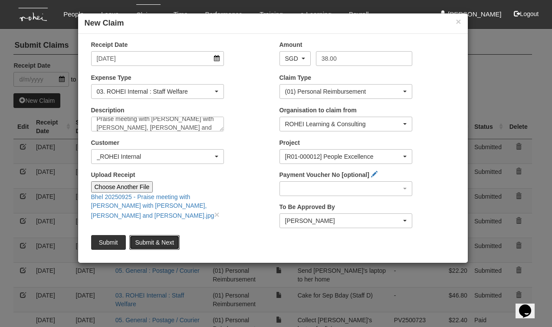
click at [140, 242] on input "Submit & Next" at bounding box center [154, 242] width 50 height 15
type input "Choose File"
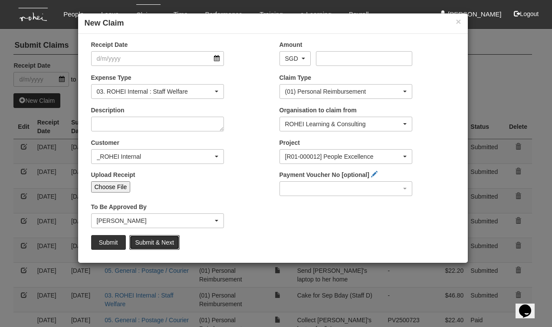
scroll to position [0, 0]
select select "50"
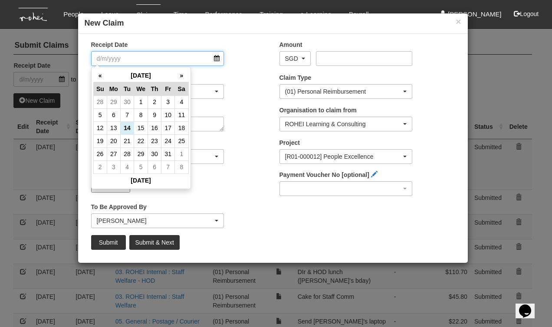
click at [216, 58] on input "Receipt Date" at bounding box center [157, 58] width 133 height 15
click at [111, 102] on td "29" at bounding box center [113, 101] width 13 height 13
type input "29/9/2025"
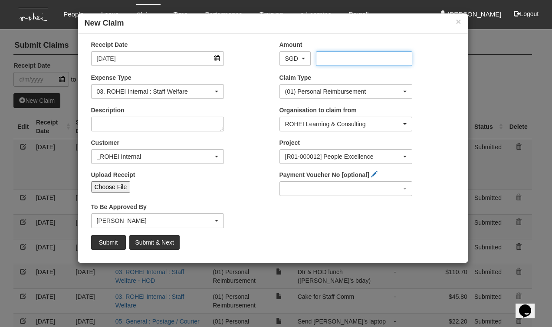
click at [331, 57] on input "Amount" at bounding box center [364, 58] width 96 height 15
type input "92.74"
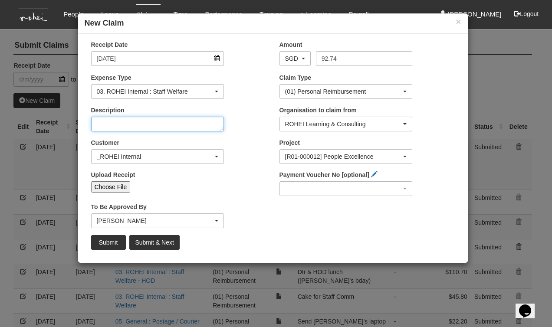
click at [102, 126] on textarea "Description" at bounding box center [157, 124] width 133 height 15
paste textarea "Pantry snacks and Nespresso pods small"
type textarea "Pantry snacks and Nespresso pods small"
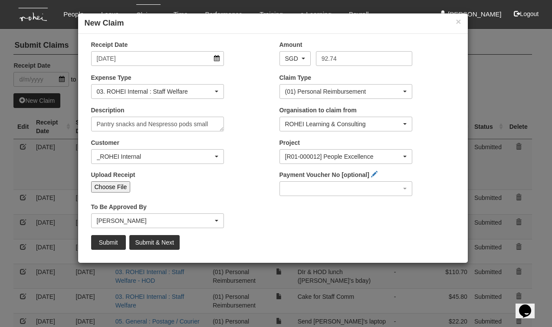
click at [110, 185] on input "Choose File" at bounding box center [110, 186] width 39 height 11
type input "C:\fakepath\Bhel 20250929 - Pantry snacks and Nespresso pods small.jpg"
type input "Choose Another File"
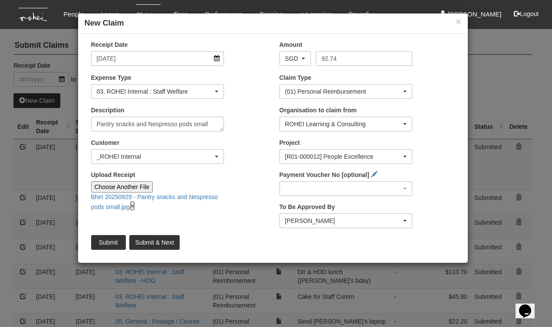
click at [135, 207] on link "×" at bounding box center [132, 206] width 5 height 10
type input "Choose File"
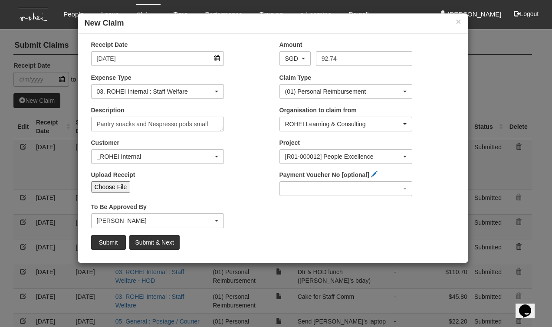
click at [119, 188] on input "Choose File" at bounding box center [110, 186] width 39 height 11
type input "C:\fakepath\Bhel 20250929 - Pantry snacks and Nespresso pods small.jpg"
type input "Choose Another File"
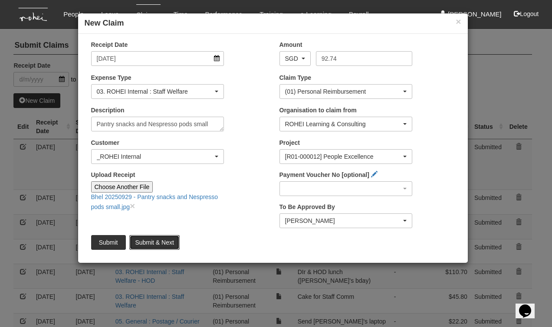
click at [153, 241] on input "Submit & Next" at bounding box center [154, 242] width 50 height 15
type input "Choose File"
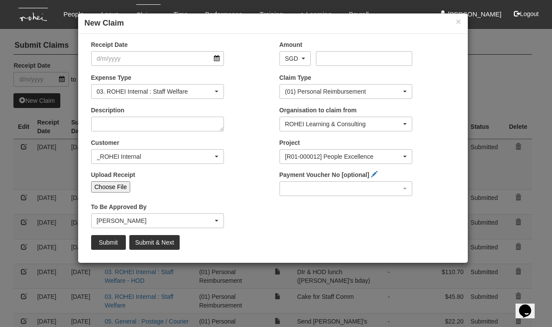
select select "50"
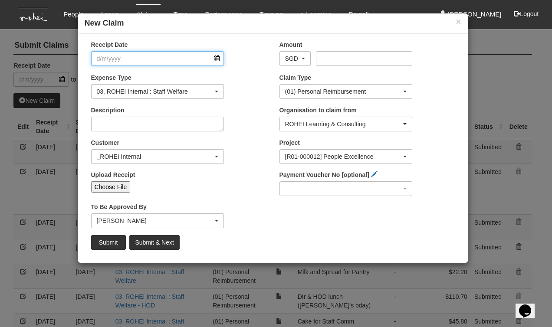
click at [216, 59] on input "Receipt Date" at bounding box center [157, 58] width 133 height 15
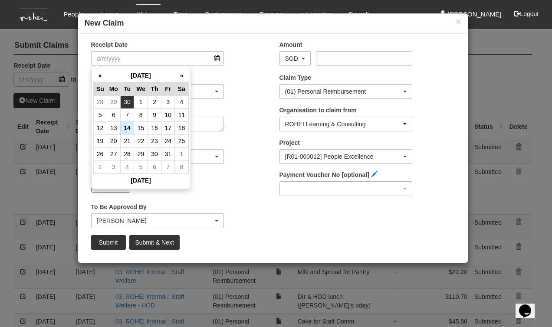
click at [132, 101] on td "30" at bounding box center [127, 101] width 13 height 13
type input "30/9/2025"
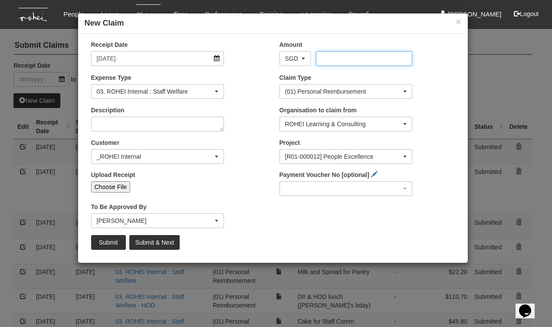
click at [322, 58] on input "Amount" at bounding box center [364, 58] width 96 height 15
type input "127.20"
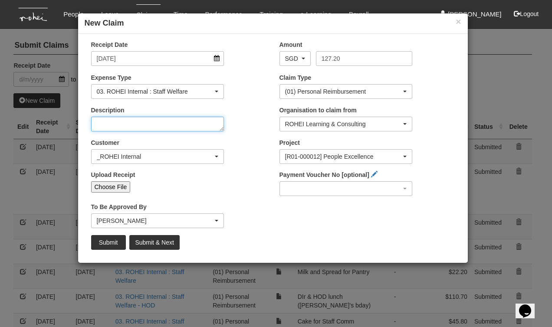
click at [127, 123] on textarea "Description" at bounding box center [157, 124] width 133 height 15
paste textarea "Vertuo Coffee Pods"
type textarea "Vertuo Coffee Pods"
click at [116, 185] on input "Choose File" at bounding box center [110, 186] width 39 height 11
type input "C:\fakepath\Bhel 20250930 - Vertuo Coffee Pods.pdf"
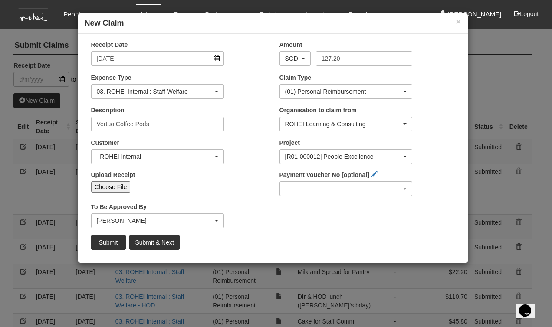
type input "Choose Another File"
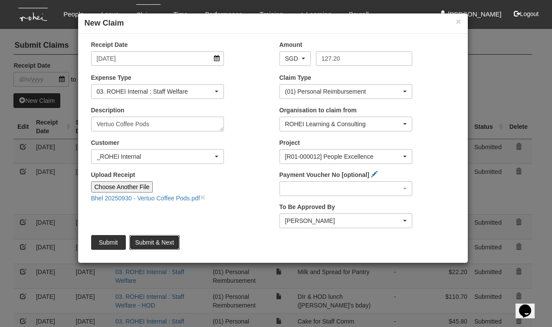
click at [151, 243] on input "Submit & Next" at bounding box center [154, 242] width 50 height 15
type input "Choose File"
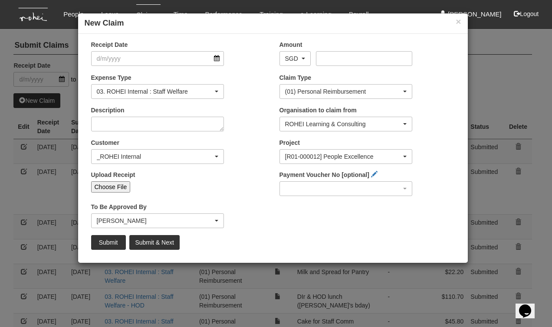
select select "50"
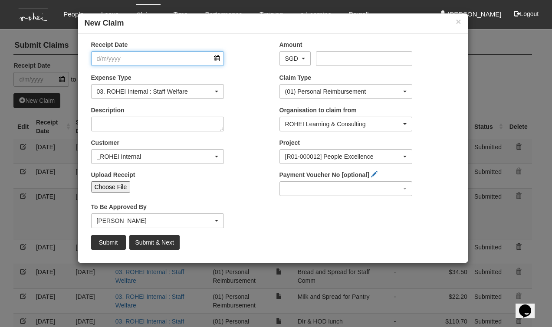
click at [217, 56] on input "Receipt Date" at bounding box center [157, 58] width 133 height 15
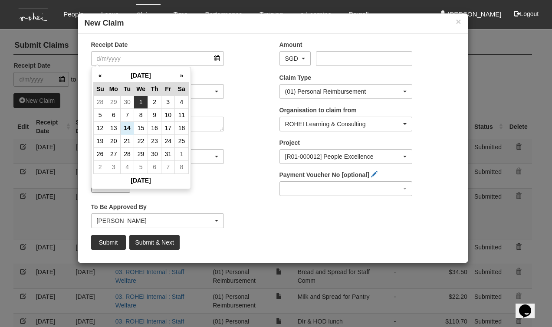
click at [141, 104] on td "1" at bounding box center [141, 101] width 14 height 13
type input "1/10/2025"
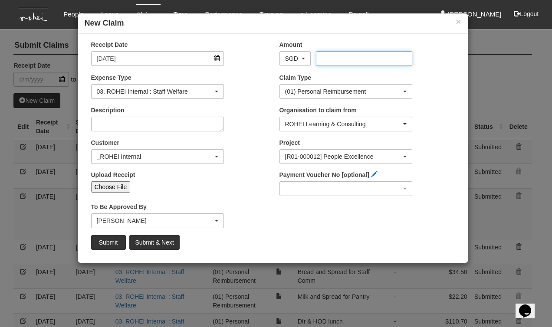
click at [352, 59] on input "Amount" at bounding box center [364, 58] width 96 height 15
type input "11.85"
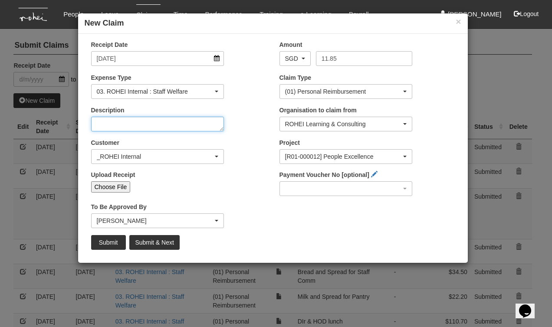
click at [105, 125] on textarea "Description" at bounding box center [157, 124] width 133 height 15
paste textarea "Meeting with Elaine Sor (Praise, Dan and Joel)"
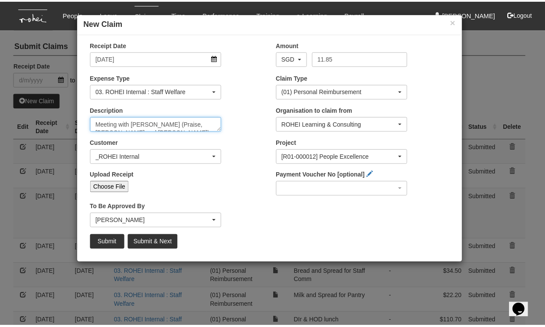
scroll to position [5, 0]
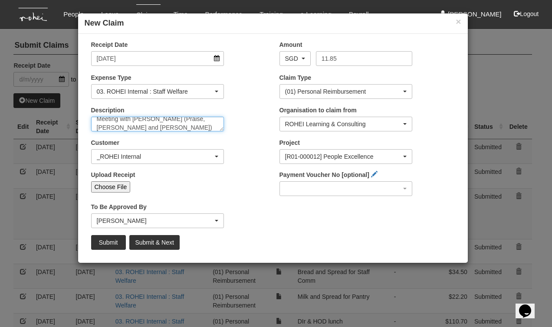
type textarea "Meeting with Elaine Sor (Praise, Dan and Joel)"
click at [105, 187] on input "Choose File" at bounding box center [110, 186] width 39 height 11
type input "C:\fakepath\Bhel 20251001 Meeting with Elaine Sor (Praise, Dan and Joel).jpg"
type input "Choose Another File"
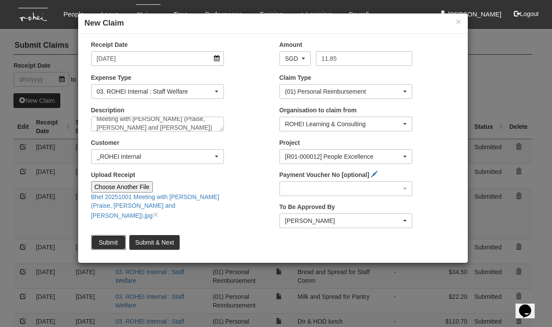
click at [109, 242] on input "Submit" at bounding box center [108, 242] width 35 height 15
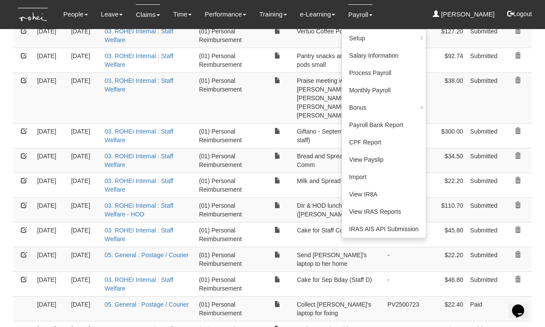
scroll to position [0, 0]
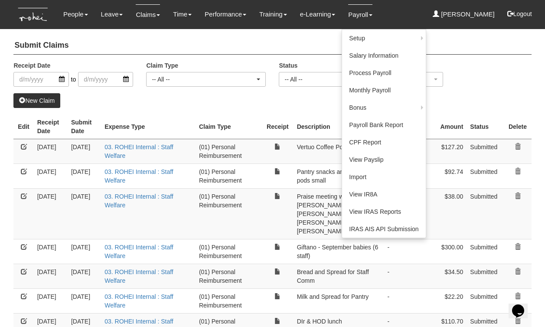
select select "50"
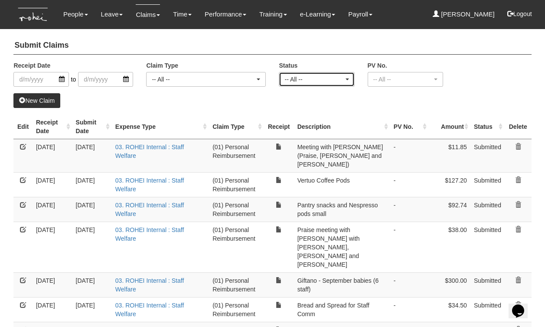
click at [304, 79] on div "-- All --" at bounding box center [314, 79] width 59 height 9
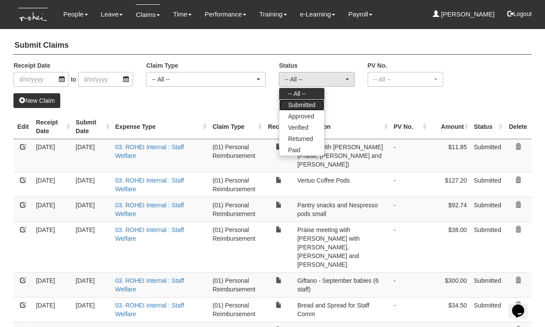
click at [307, 105] on span "Submitted" at bounding box center [301, 105] width 27 height 9
select select "Submitted"
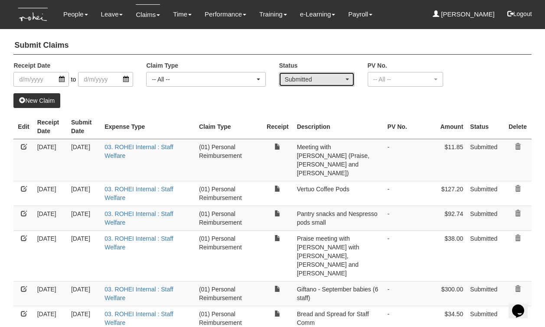
select select "50"
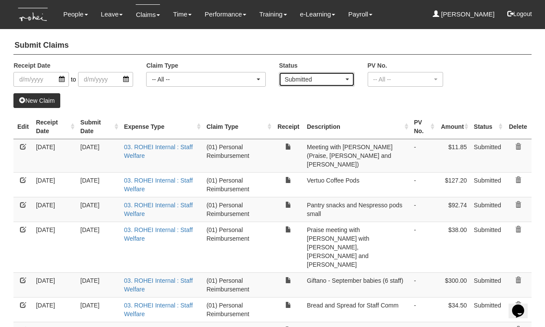
click at [347, 78] on div "Submitted" at bounding box center [317, 79] width 64 height 9
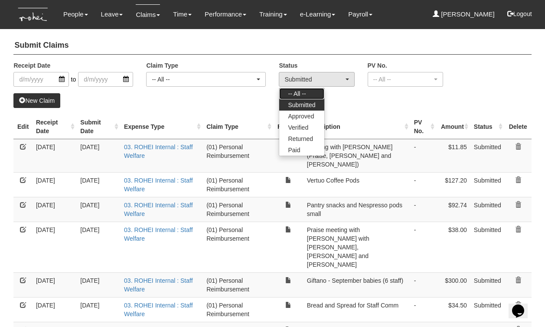
click at [318, 92] on link "-- All --" at bounding box center [301, 93] width 45 height 11
select select "All"
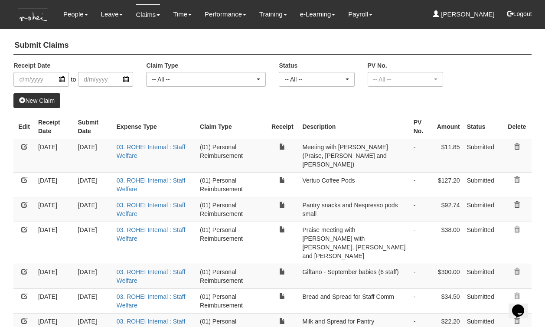
click at [194, 109] on div "Submit Claims Receipt Date to Claim Type -- All -- (01) Personal Reimbursement …" at bounding box center [272, 247] width 518 height 429
click at [114, 105] on div "New Claim" at bounding box center [272, 100] width 518 height 15
click at [345, 112] on div "Submit Claims Receipt Date to Claim Type -- All -- (01) Personal Reimbursement …" at bounding box center [272, 247] width 518 height 429
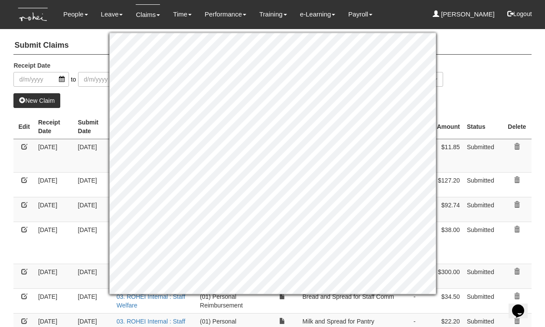
select select "50"
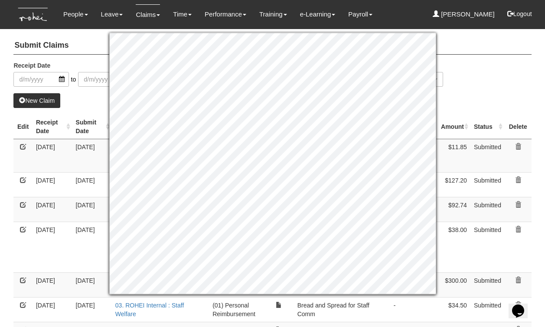
click at [79, 99] on div "New Claim" at bounding box center [272, 100] width 518 height 15
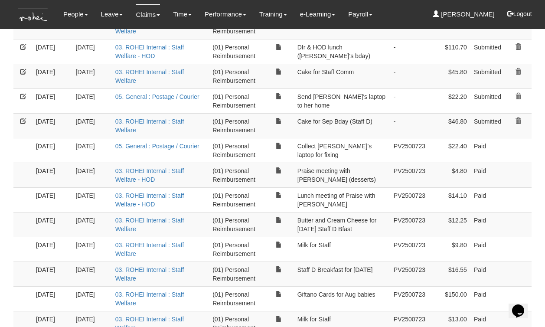
scroll to position [296, 0]
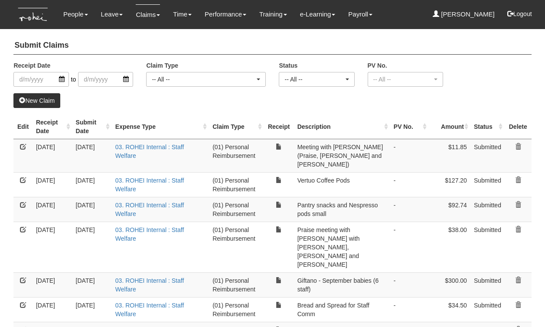
select select "50"
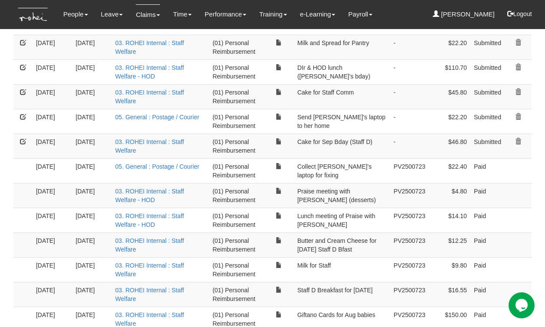
scroll to position [276, 0]
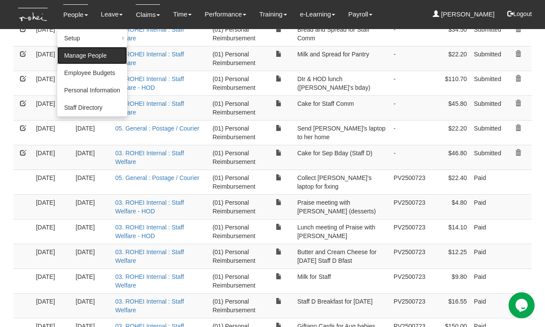
click at [84, 50] on link "Manage People" at bounding box center [92, 55] width 70 height 17
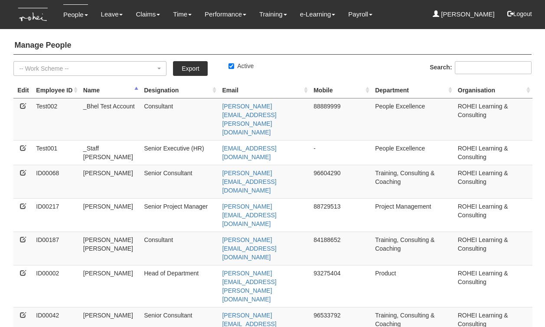
select select "50"
click at [492, 69] on input "Search:" at bounding box center [493, 67] width 77 height 13
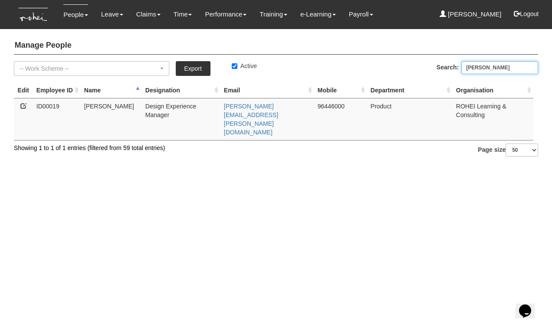
type input "[PERSON_NAME]"
click at [24, 109] on icon at bounding box center [23, 106] width 6 height 6
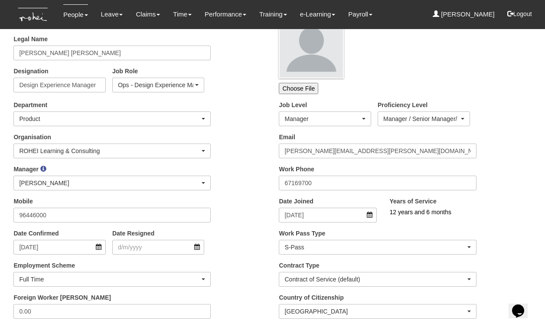
scroll to position [202, 0]
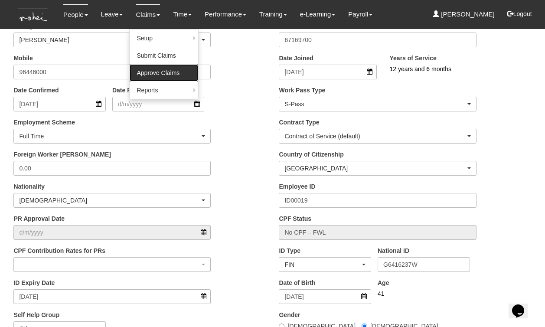
click at [148, 72] on link "Approve Claims" at bounding box center [164, 72] width 69 height 17
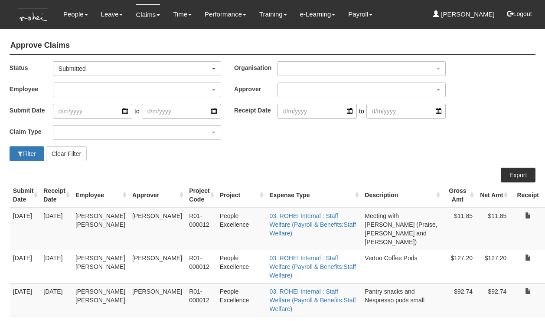
select select "50"
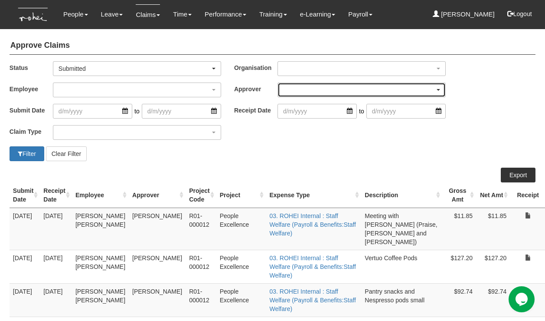
click at [289, 89] on div "button" at bounding box center [361, 90] width 167 height 14
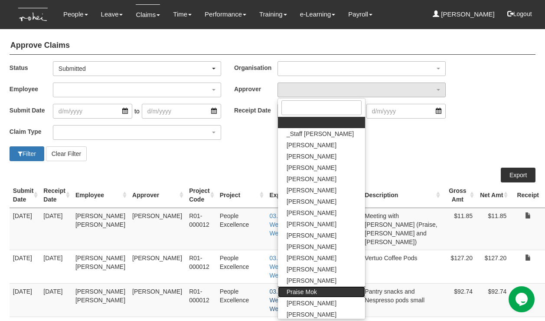
click at [303, 292] on span "Praise Mok" at bounding box center [302, 291] width 30 height 9
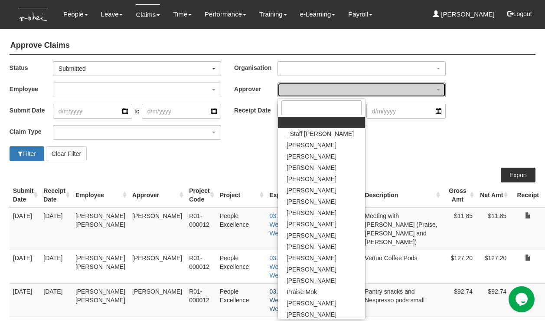
select select "a239810e-5a69-47ba-9b5d-970cc174a94c"
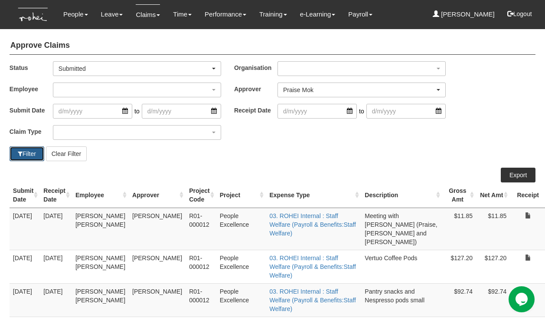
click at [27, 152] on button "Filter" at bounding box center [27, 153] width 35 height 15
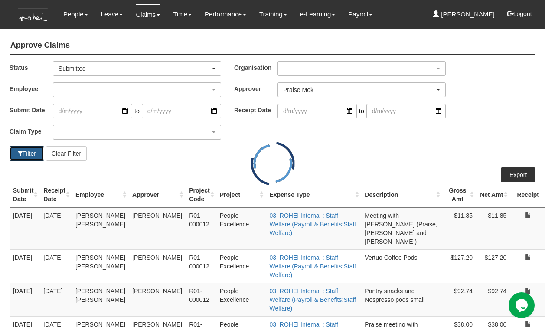
select select "50"
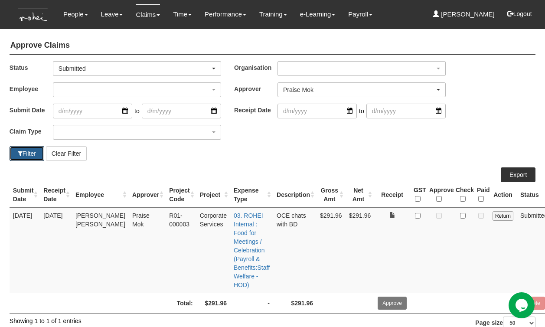
scroll to position [12, 0]
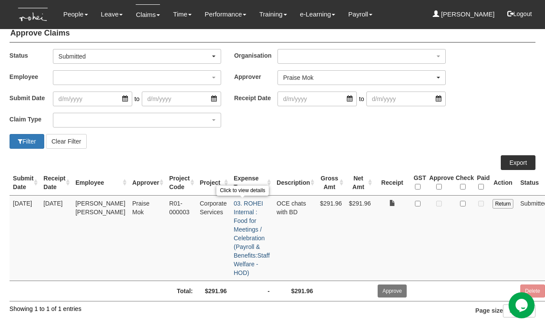
click at [235, 215] on link "03. ROHEI Internal : Food for Meetings / Celebration (Payroll & Benefits:Staff …" at bounding box center [252, 238] width 36 height 76
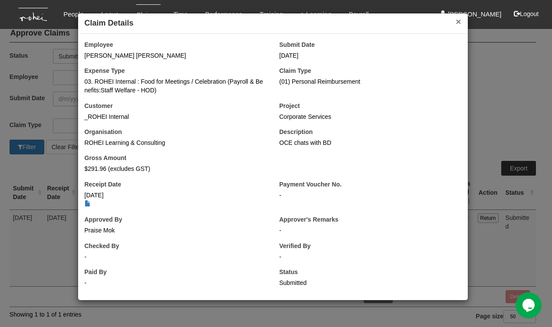
click at [457, 23] on button "×" at bounding box center [458, 21] width 5 height 9
click at [457, 23] on div "× Claim Details Employee Daniel Low Zheng Kang Submit Date 12/9/2025 Expense Ty…" at bounding box center [273, 157] width 390 height 288
